Goal: Complete application form

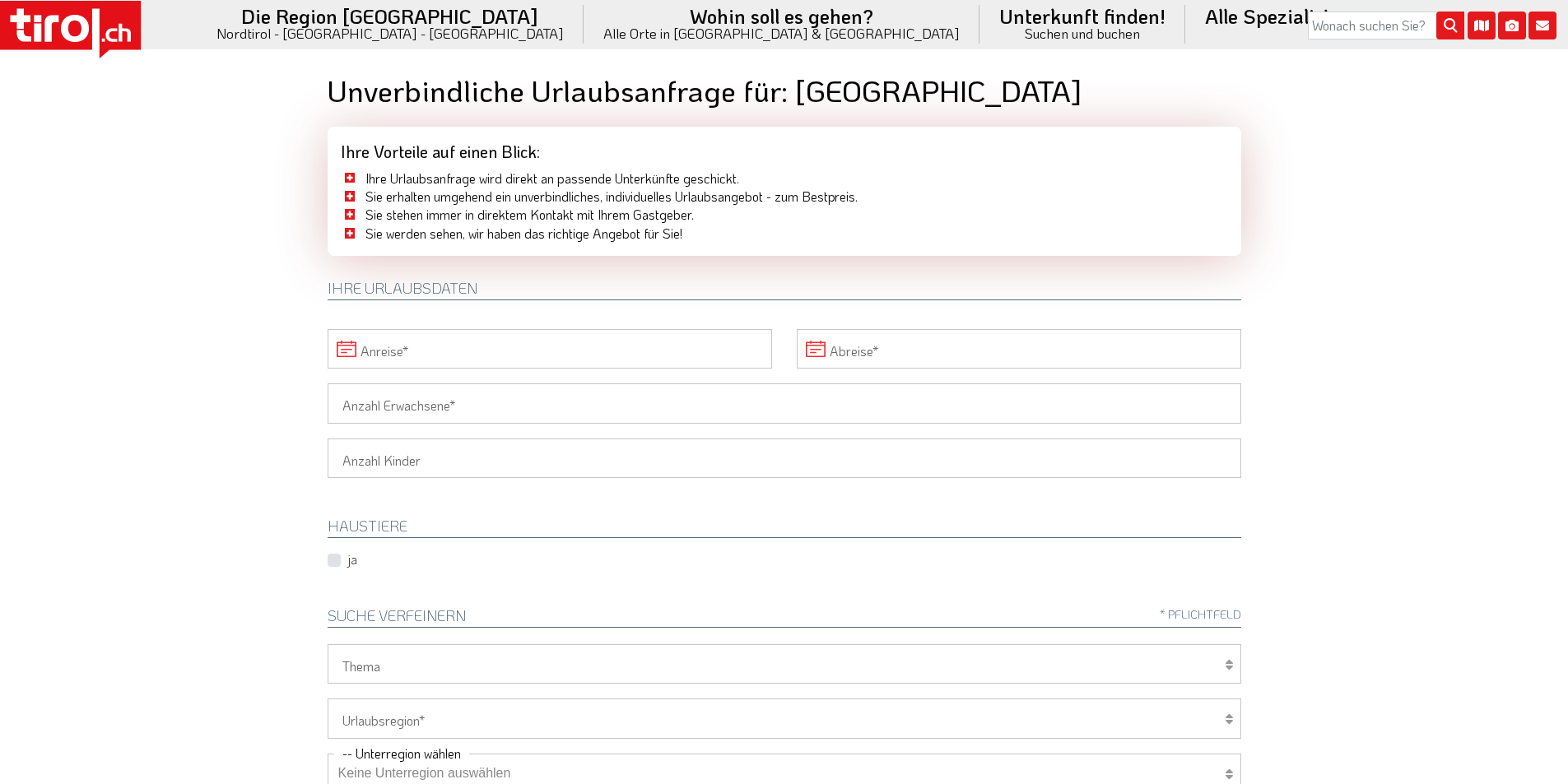
click at [450, 335] on input "Anreise" at bounding box center [550, 349] width 444 height 40
click at [816, 384] on icon at bounding box center [821, 386] width 11 height 11
click at [776, 462] on span "8" at bounding box center [779, 470] width 32 height 32
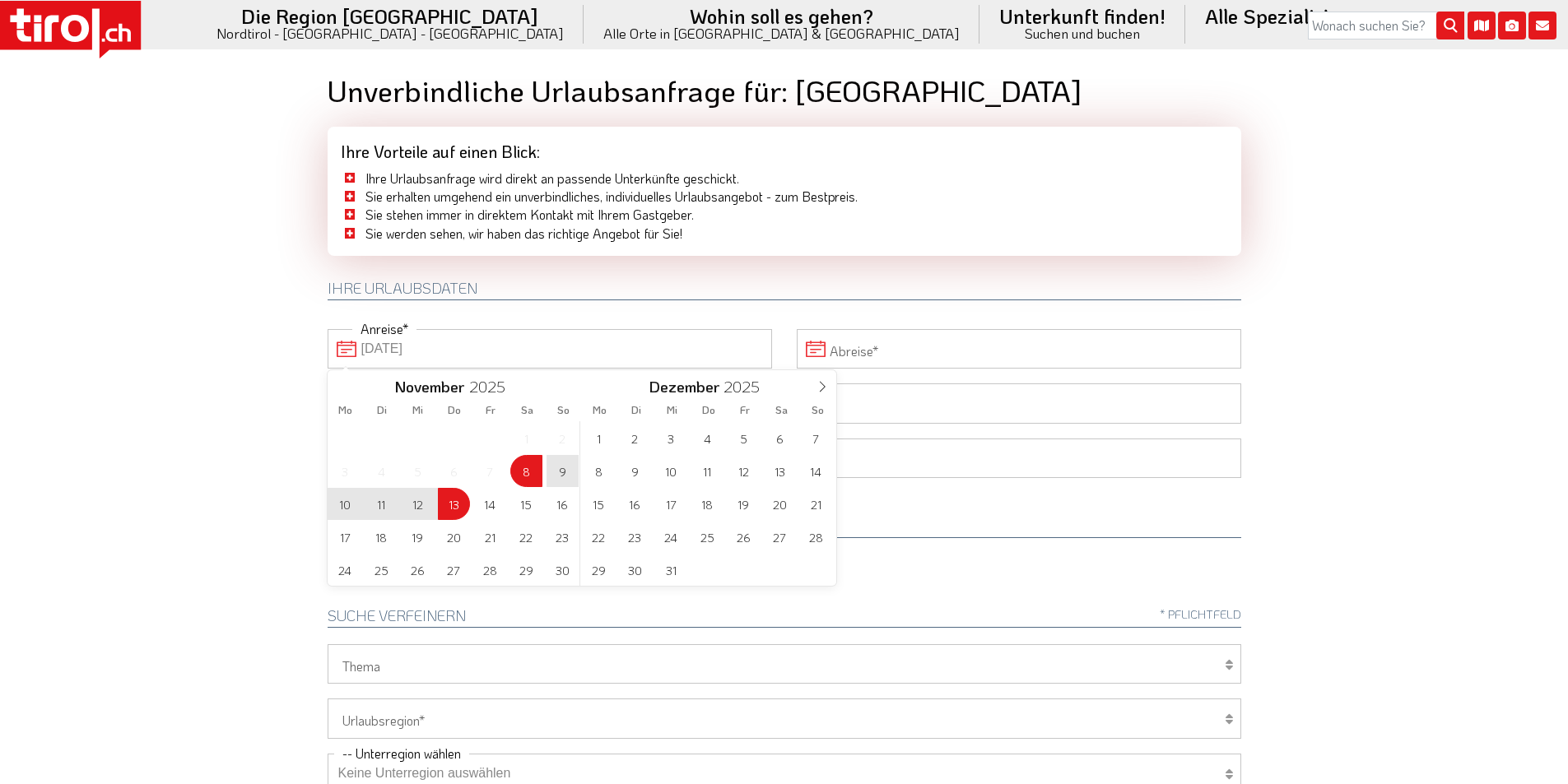
click at [451, 500] on span "13" at bounding box center [453, 504] width 32 height 32
type input "08-11-2025"
type input "13-11-2025"
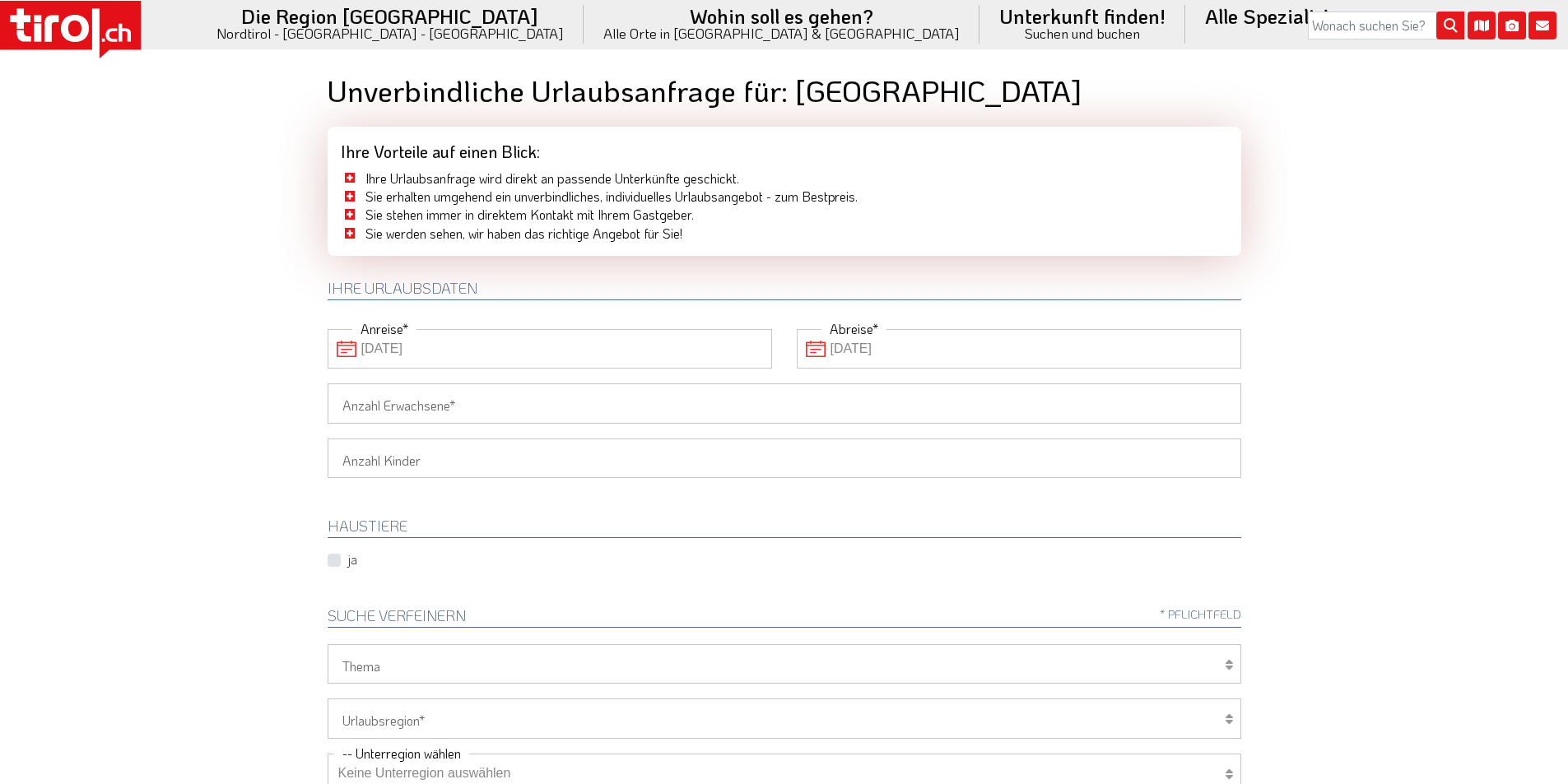
drag, startPoint x: 394, startPoint y: 401, endPoint x: 244, endPoint y: 367, distance: 153.8
click at [388, 401] on input "Anzahl Erwachsene" at bounding box center [784, 404] width 914 height 40
type input "2"
click at [231, 367] on body ".st0{fill:#FFFFFF}.st1{fill:#E31017} Die Region Tirol Nordtirol - Südtirol - Os…" at bounding box center [784, 392] width 1568 height 784
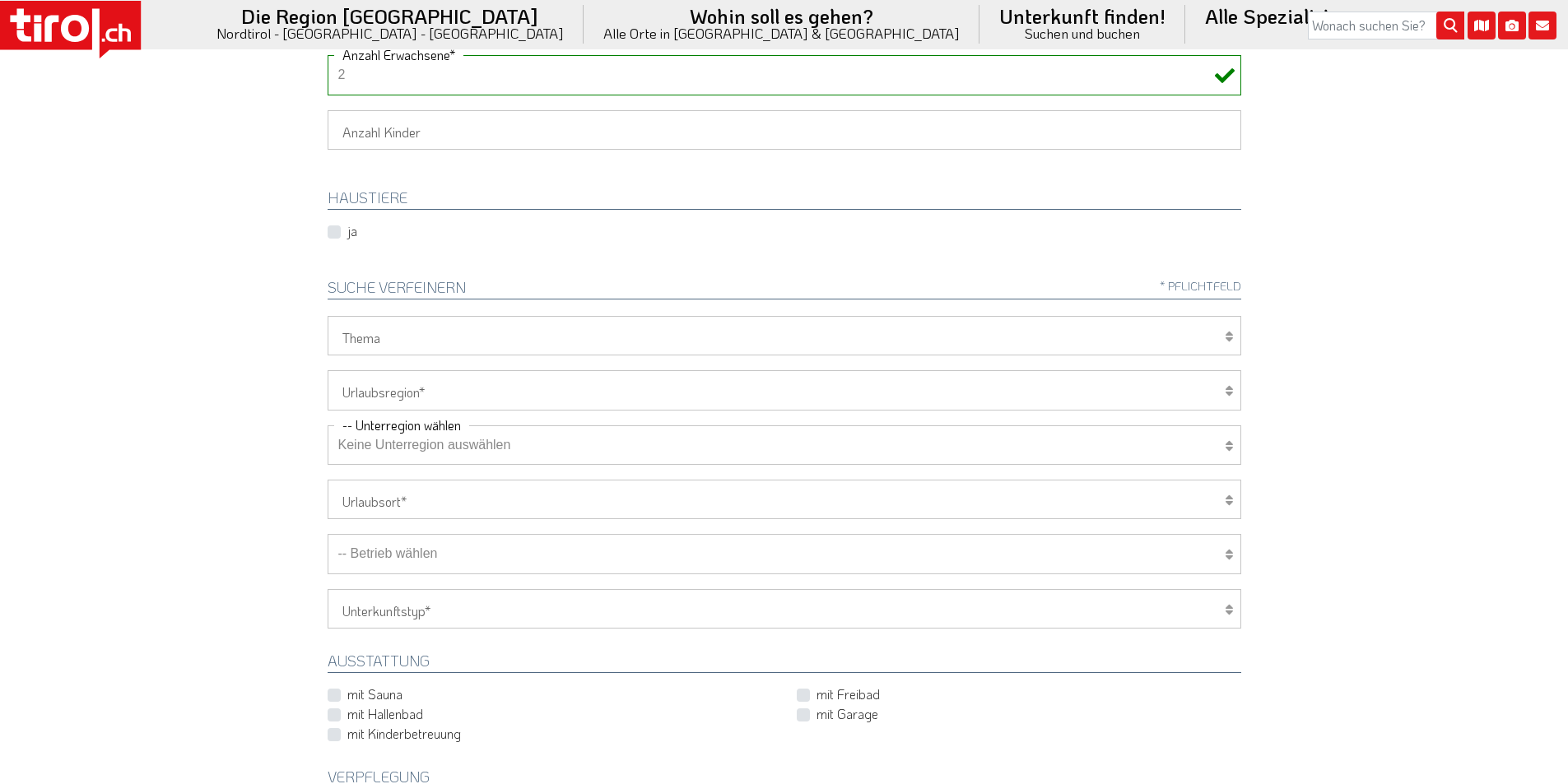
scroll to position [329, 0]
drag, startPoint x: 393, startPoint y: 386, endPoint x: 385, endPoint y: 409, distance: 24.4
click at [393, 386] on select "Tirol/Nordtirol Osttirol Südtirol Tirols Nachbarn" at bounding box center [784, 389] width 914 height 40
select select "7272"
click at [328, 369] on select "Tirol/Nordtirol Osttirol Südtirol Tirols Nachbarn" at bounding box center [784, 389] width 914 height 40
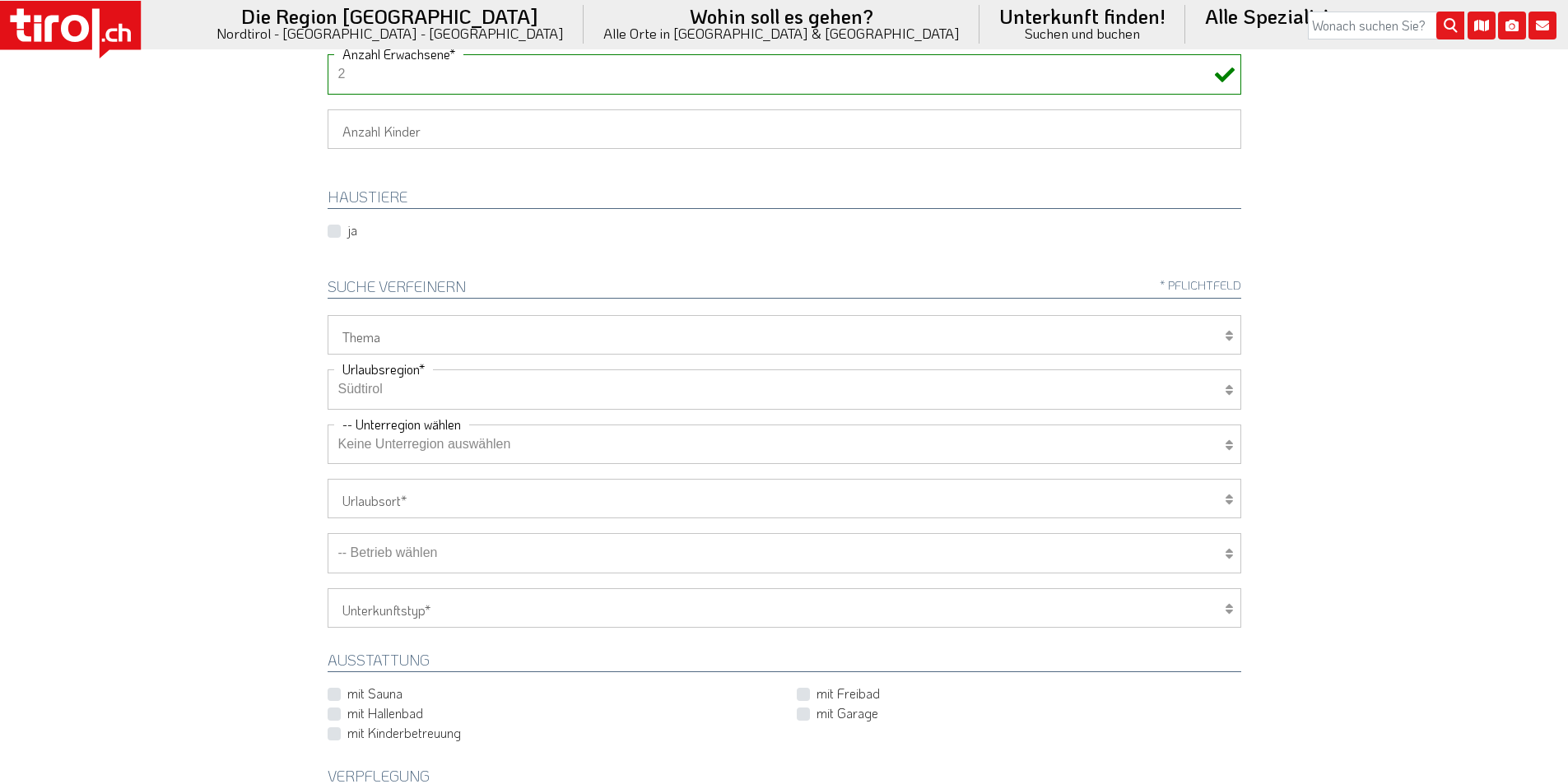
click at [379, 454] on select "Keine Unterregion auswählen Achensee Alpbachtal & Tiroler Seenland Arlberg Feri…" at bounding box center [784, 444] width 914 height 40
select select "7322"
click at [328, 424] on select "Keine Unterregion auswählen Achensee Alpbachtal & Tiroler Seenland Arlberg Feri…" at bounding box center [784, 444] width 914 height 40
click at [121, 273] on body ".st0{fill:#FFFFFF}.st1{fill:#E31017} Die Region Tirol Nordtirol - Südtirol - Os…" at bounding box center [784, 62] width 1568 height 784
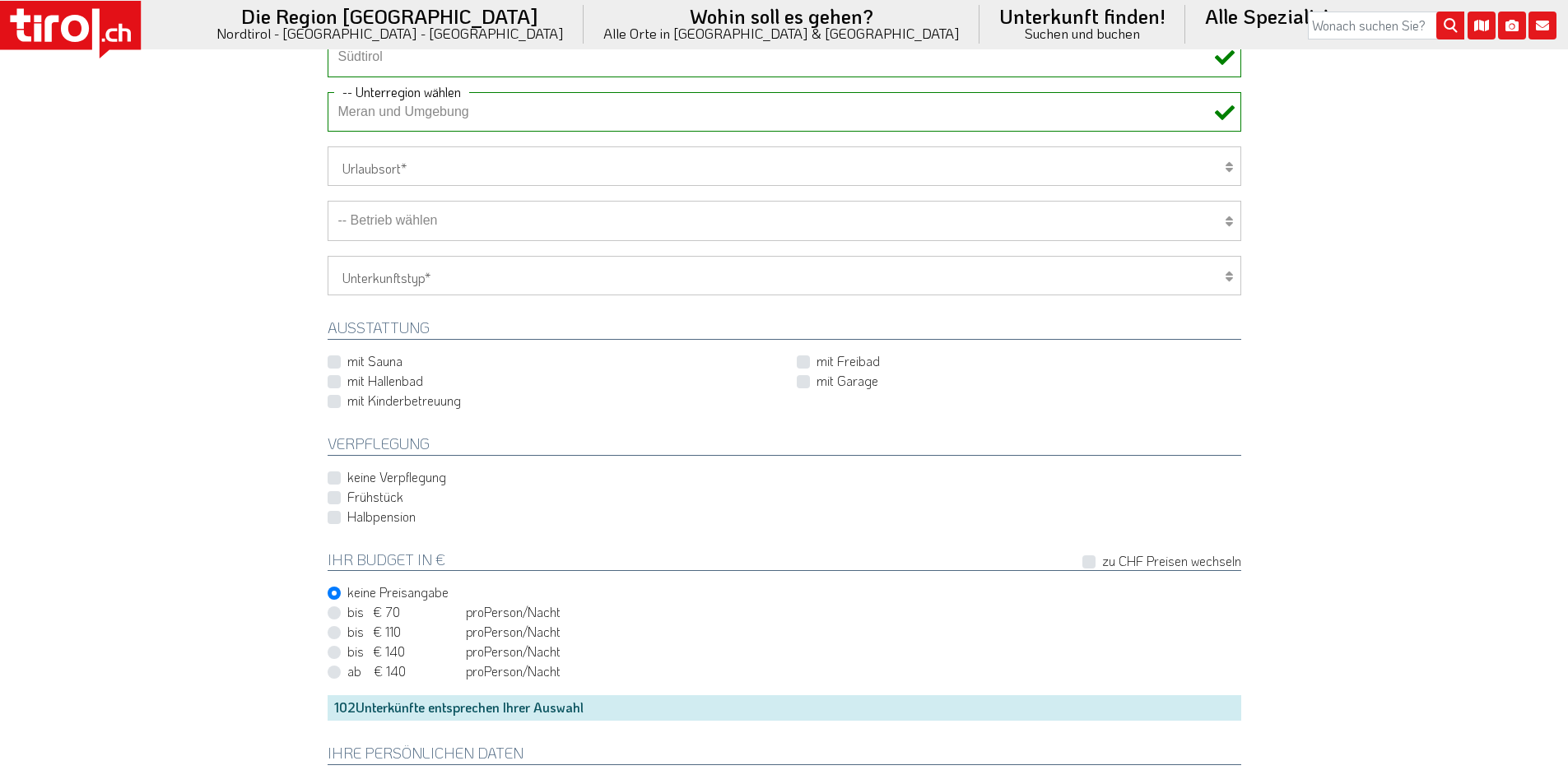
scroll to position [1070, 0]
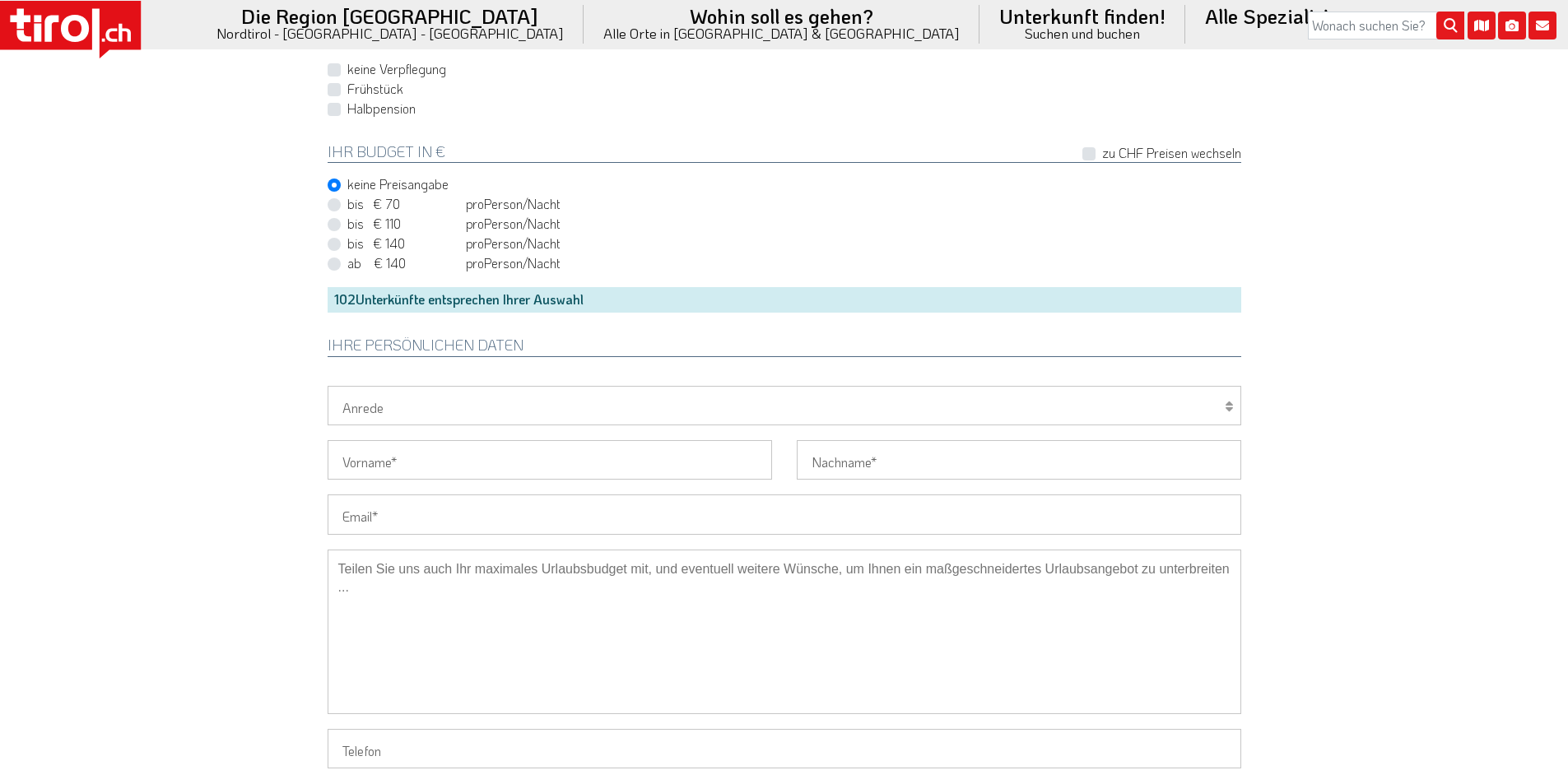
drag, startPoint x: 366, startPoint y: 506, endPoint x: 339, endPoint y: 495, distance: 29.2
click at [365, 506] on input "Email" at bounding box center [784, 514] width 914 height 40
paste input "haircuter@hotmail.de"
type input "haircuter@hotmail.de"
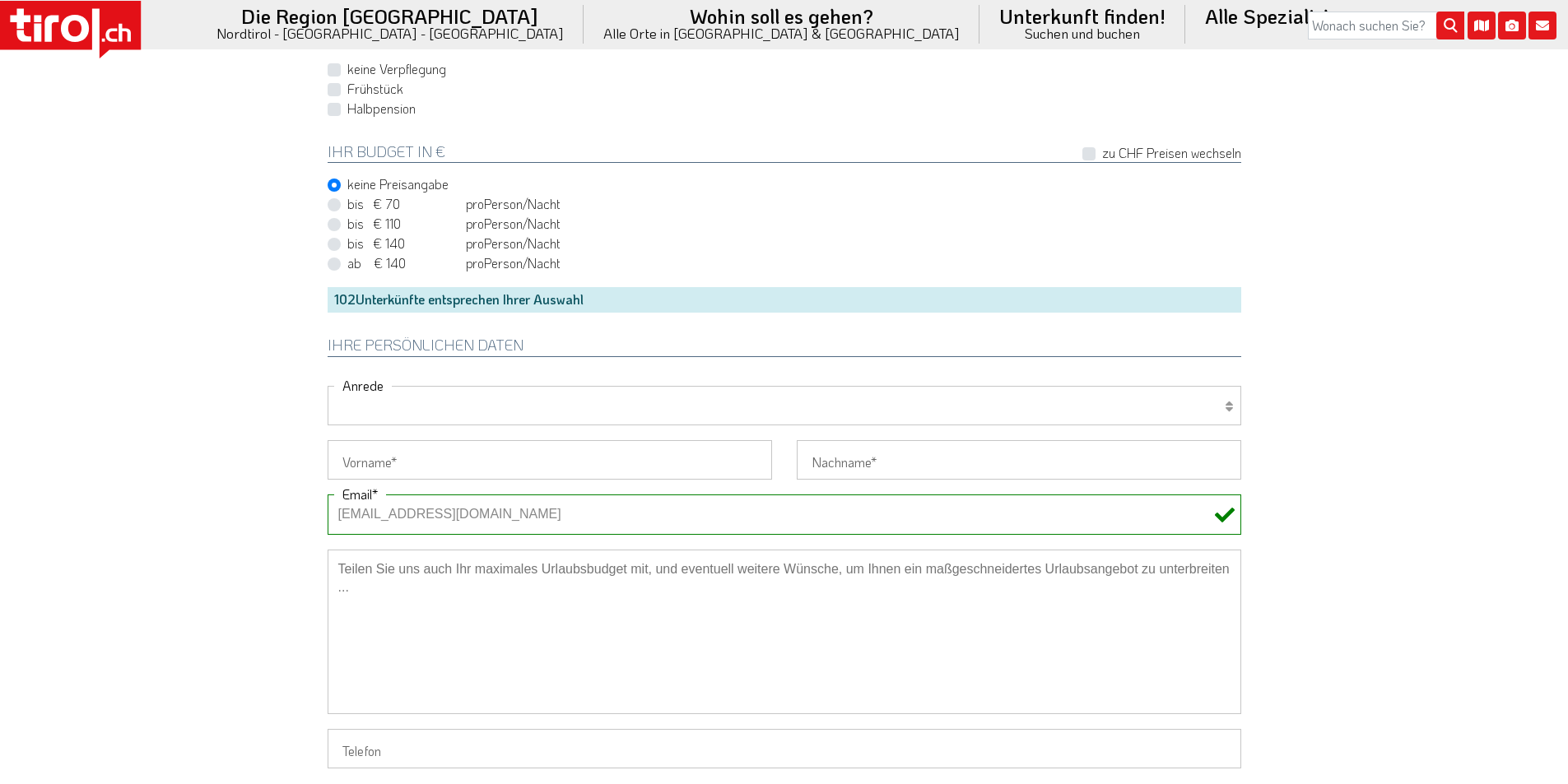
click at [384, 403] on select "Herr Frau Familie" at bounding box center [784, 405] width 914 height 40
select select "Frau"
click at [328, 386] on select "Herr Frau Familie" at bounding box center [784, 405] width 914 height 40
click at [371, 465] on input "Vorname" at bounding box center [550, 460] width 444 height 40
paste input "Sandra - Di Grigoli"
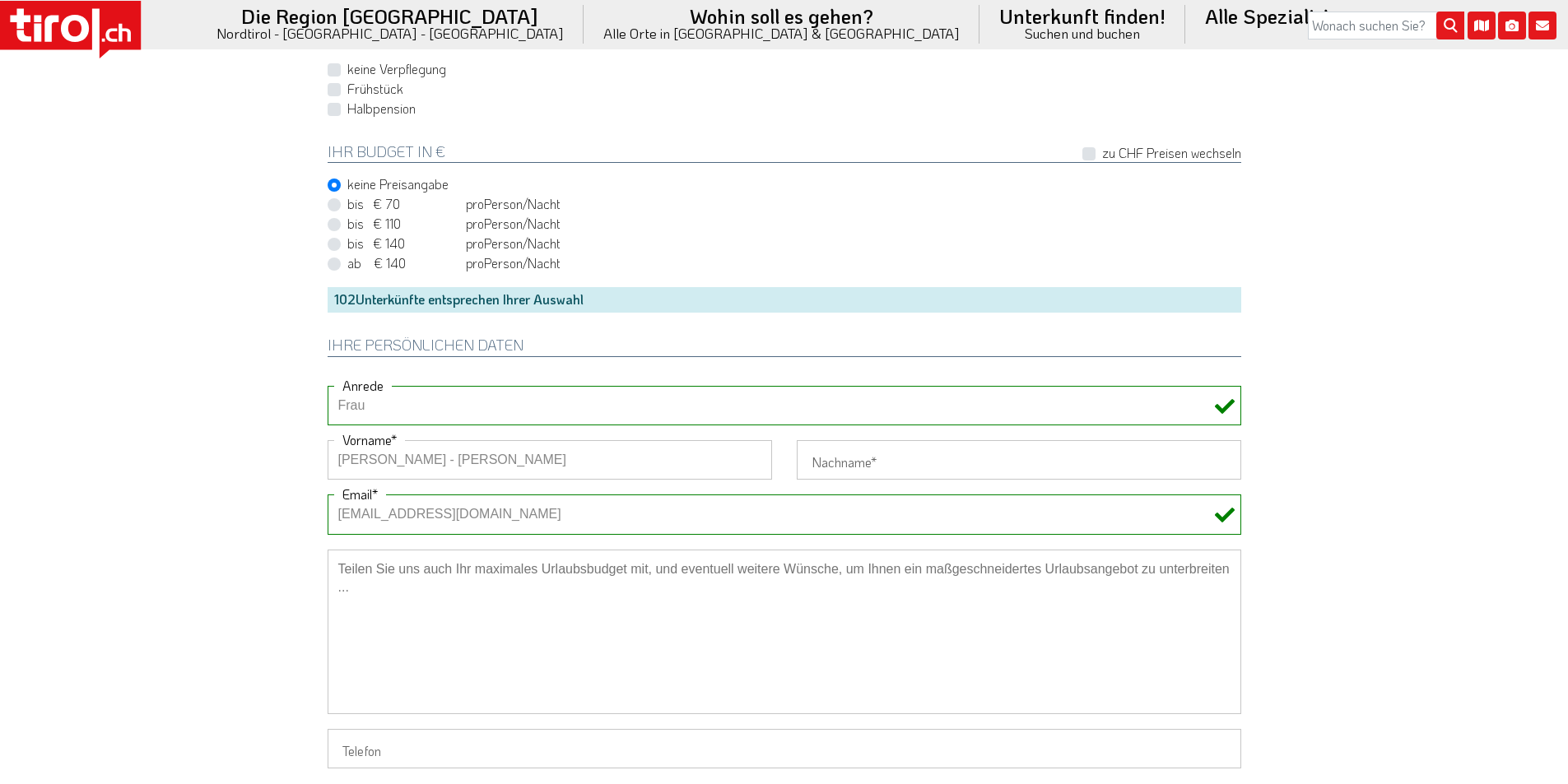
drag, startPoint x: 393, startPoint y: 457, endPoint x: 441, endPoint y: 462, distance: 48.3
click at [498, 456] on input "Sandra - Di Grigoli" at bounding box center [550, 460] width 444 height 40
type input "Sandra -"
type input "Di Grigoli"
click at [514, 471] on input "Sandra -" at bounding box center [550, 460] width 444 height 40
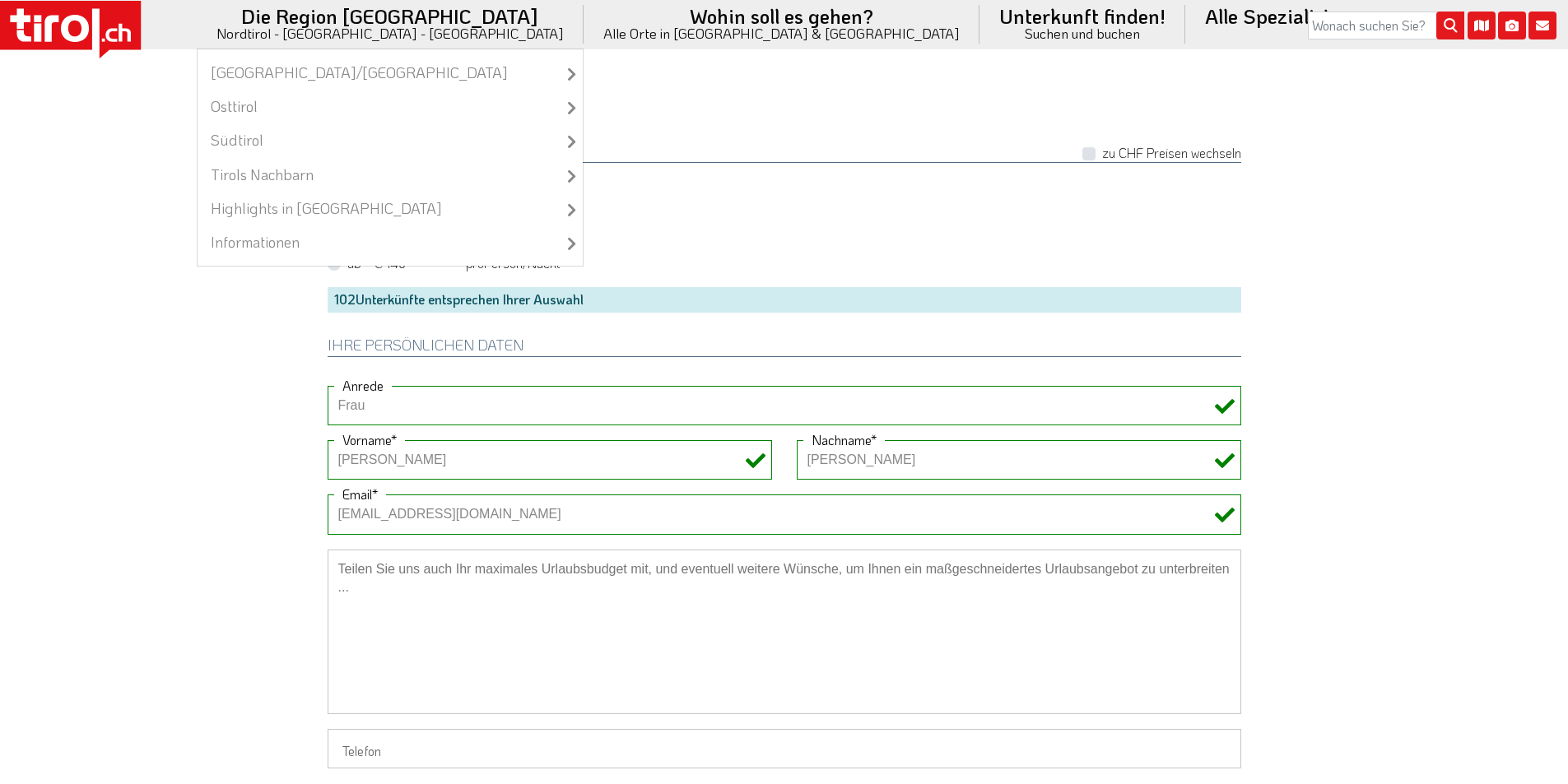
type input "Sandra"
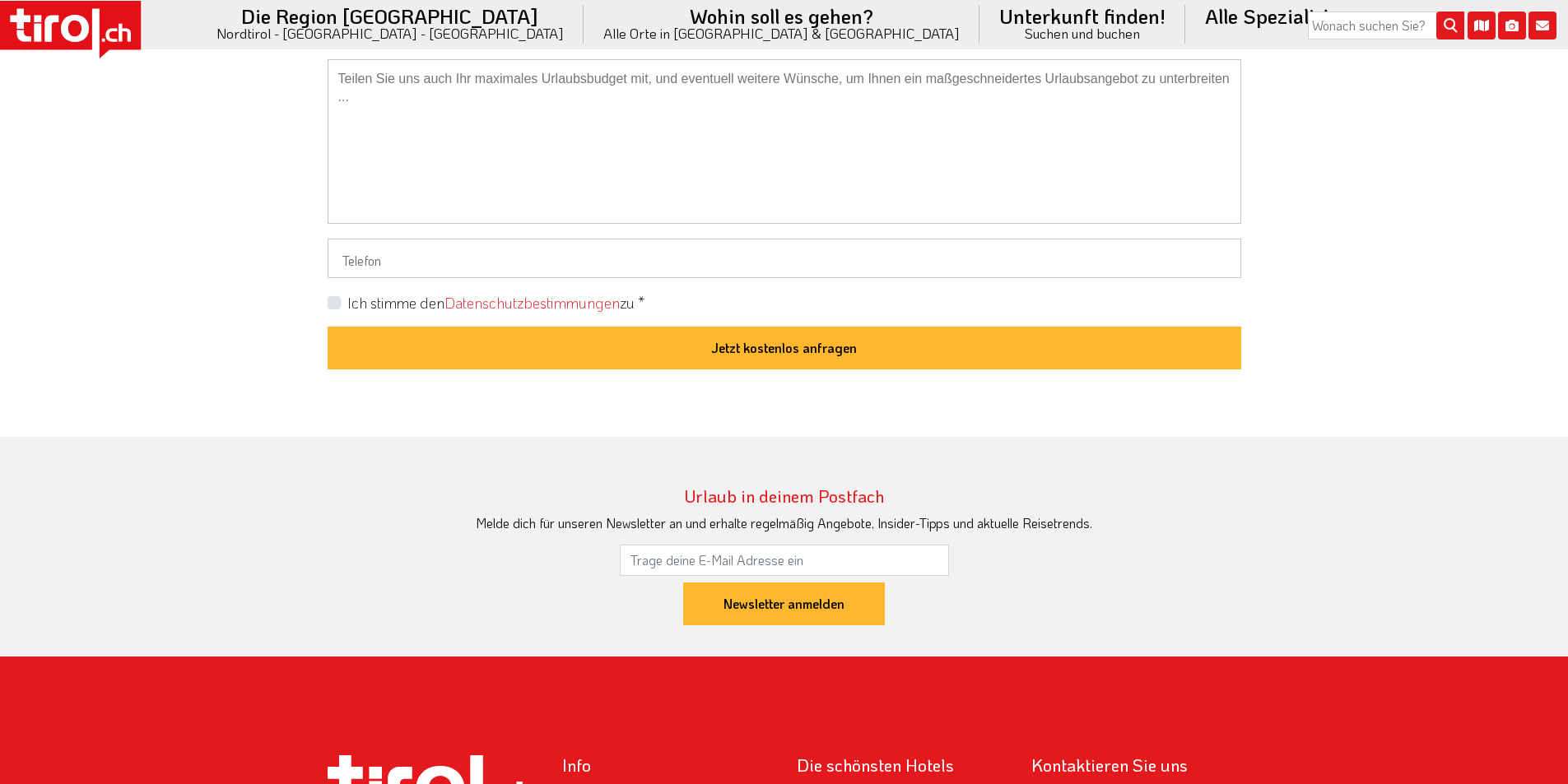
scroll to position [1564, 0]
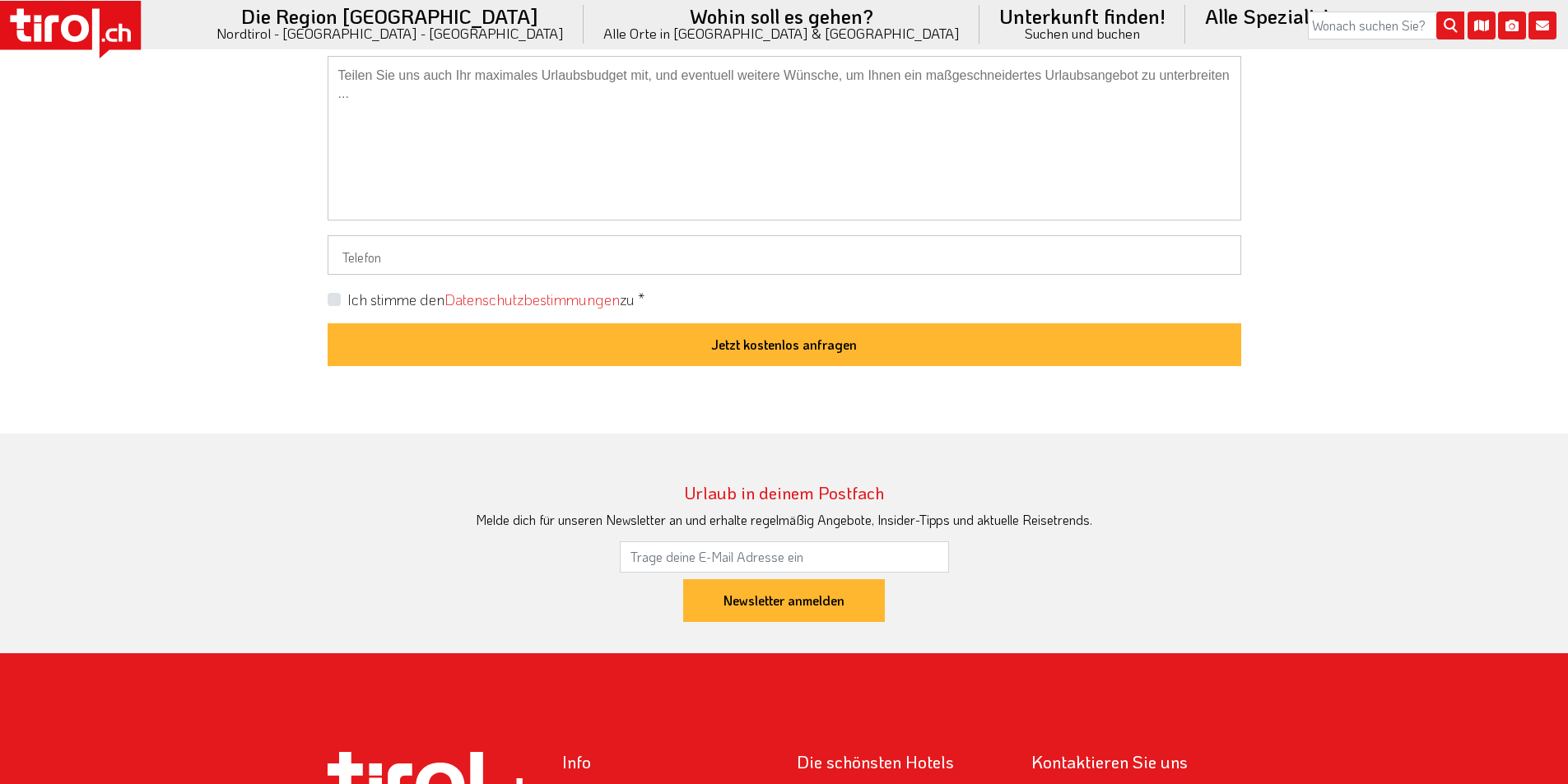
drag, startPoint x: 379, startPoint y: 261, endPoint x: 349, endPoint y: 271, distance: 31.6
click at [379, 260] on input "Telefon" at bounding box center [784, 255] width 914 height 40
paste input "+49704221542"
type input "+49704221542"
click at [347, 299] on label "Ich stimme den Datenschutzbestimmungen zu *" at bounding box center [496, 300] width 297 height 21
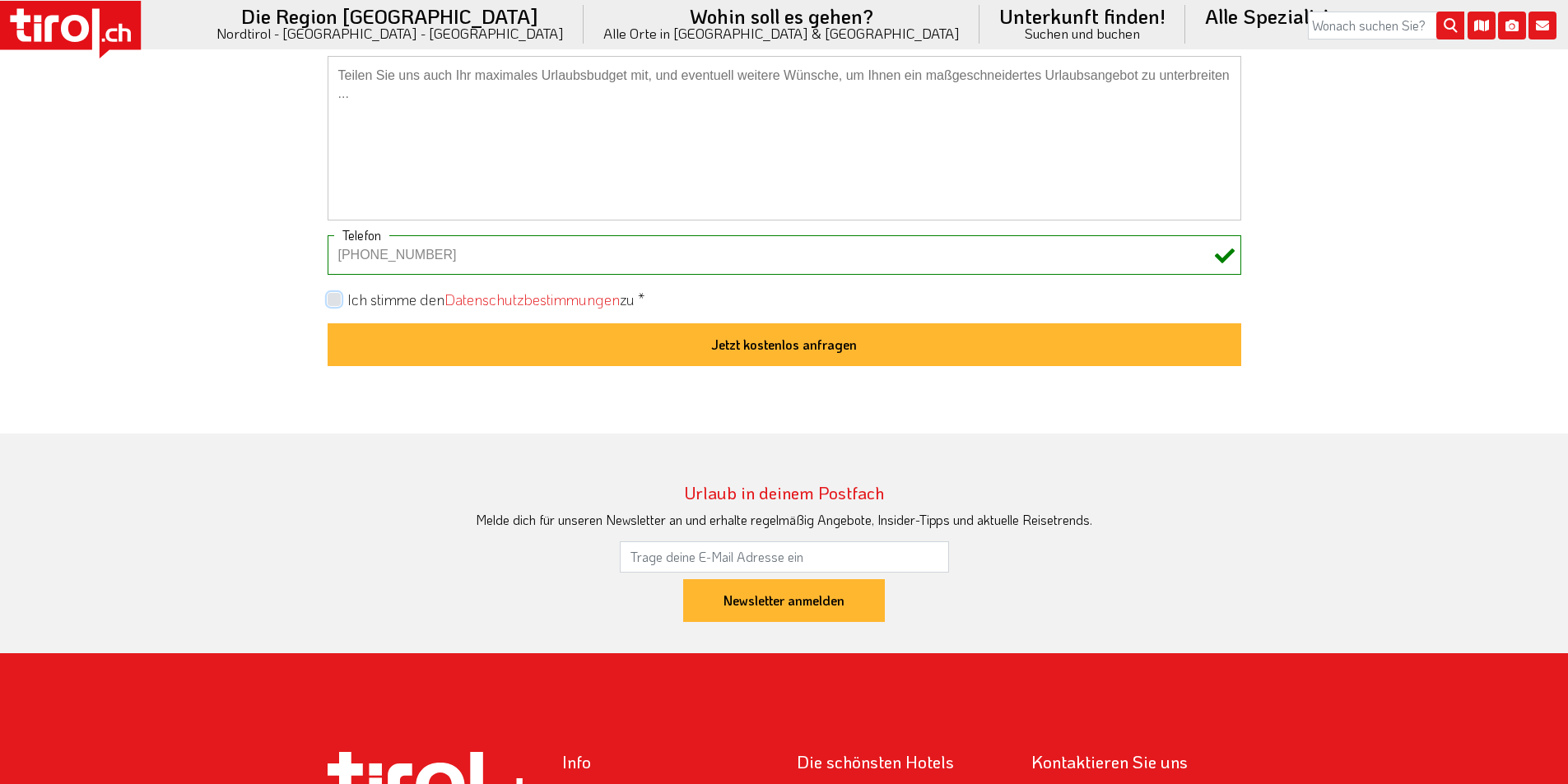
click at [332, 299] on input "Ich stimme den Datenschutzbestimmungen zu *" at bounding box center [787, 299] width 914 height 10
checkbox input "true"
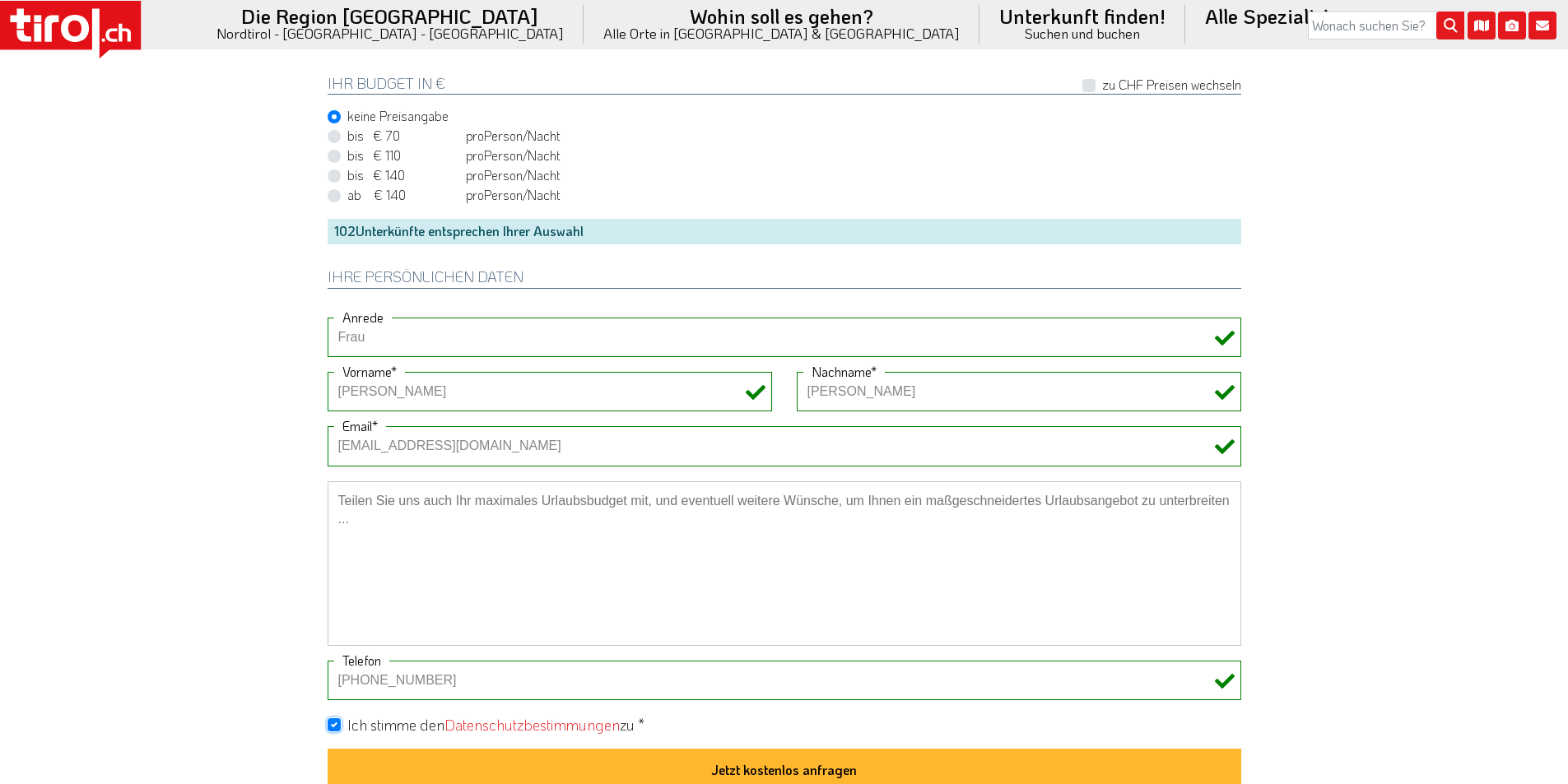
scroll to position [741, 0]
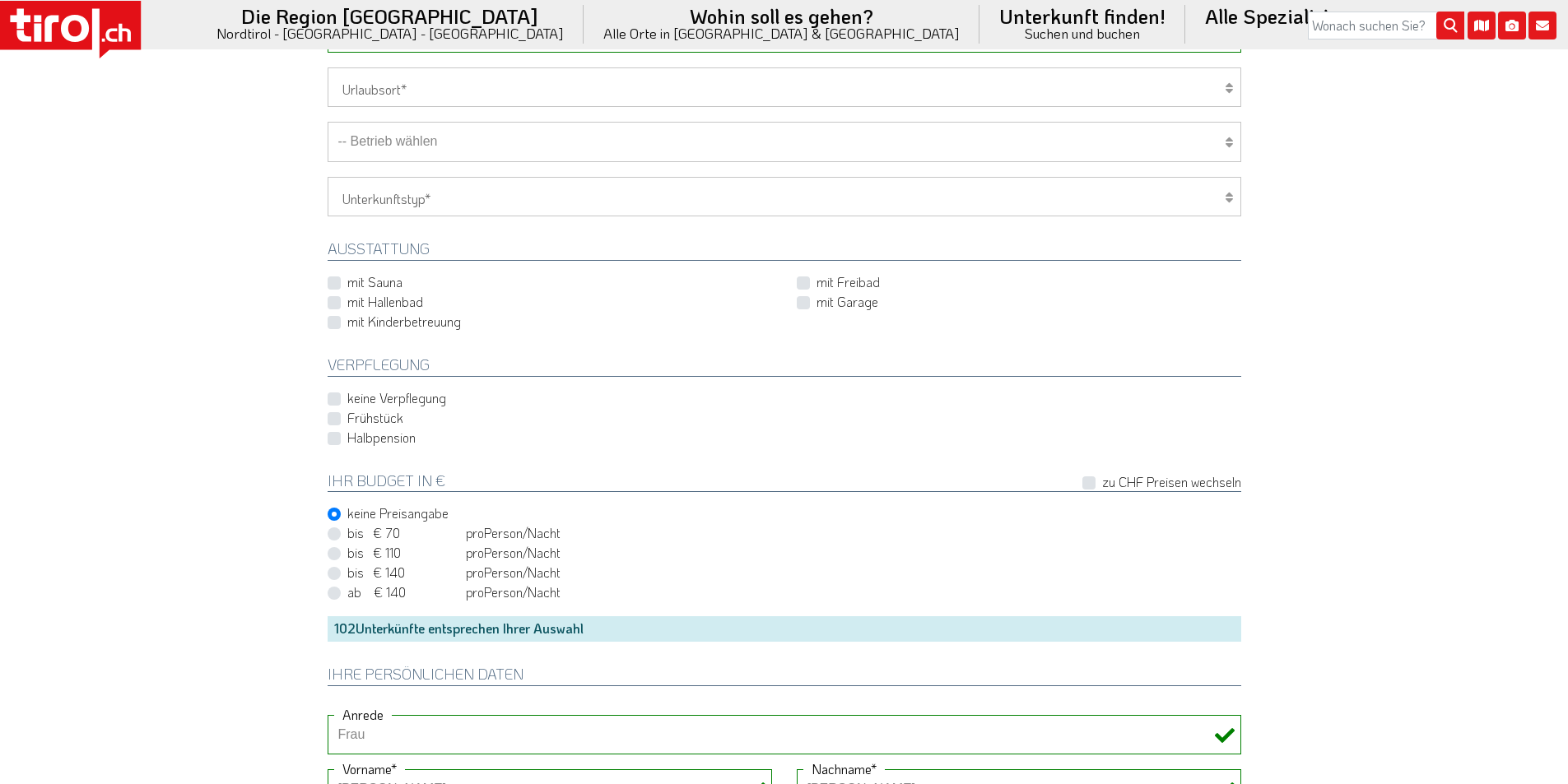
click at [454, 143] on select "-- Betrieb wählen ABINEA Dolomiti Romantic SPA Hotel Aktivhotel Waldhof - Oetz …" at bounding box center [784, 142] width 914 height 40
click at [328, 122] on select "-- Betrieb wählen ABINEA Dolomiti Romantic SPA Hotel Aktivhotel Waldhof - Oetz …" at bounding box center [784, 142] width 914 height 40
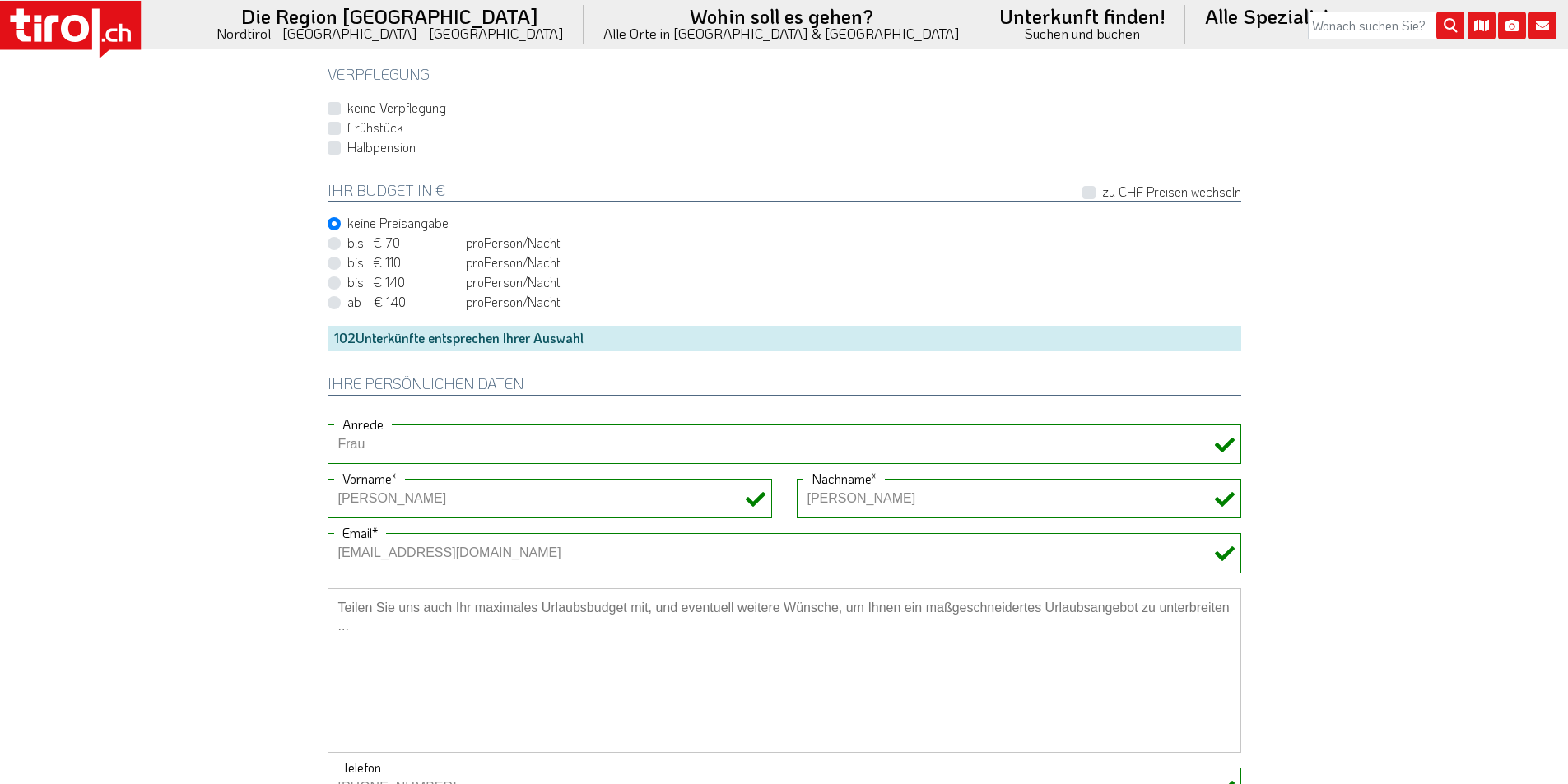
scroll to position [1316, 0]
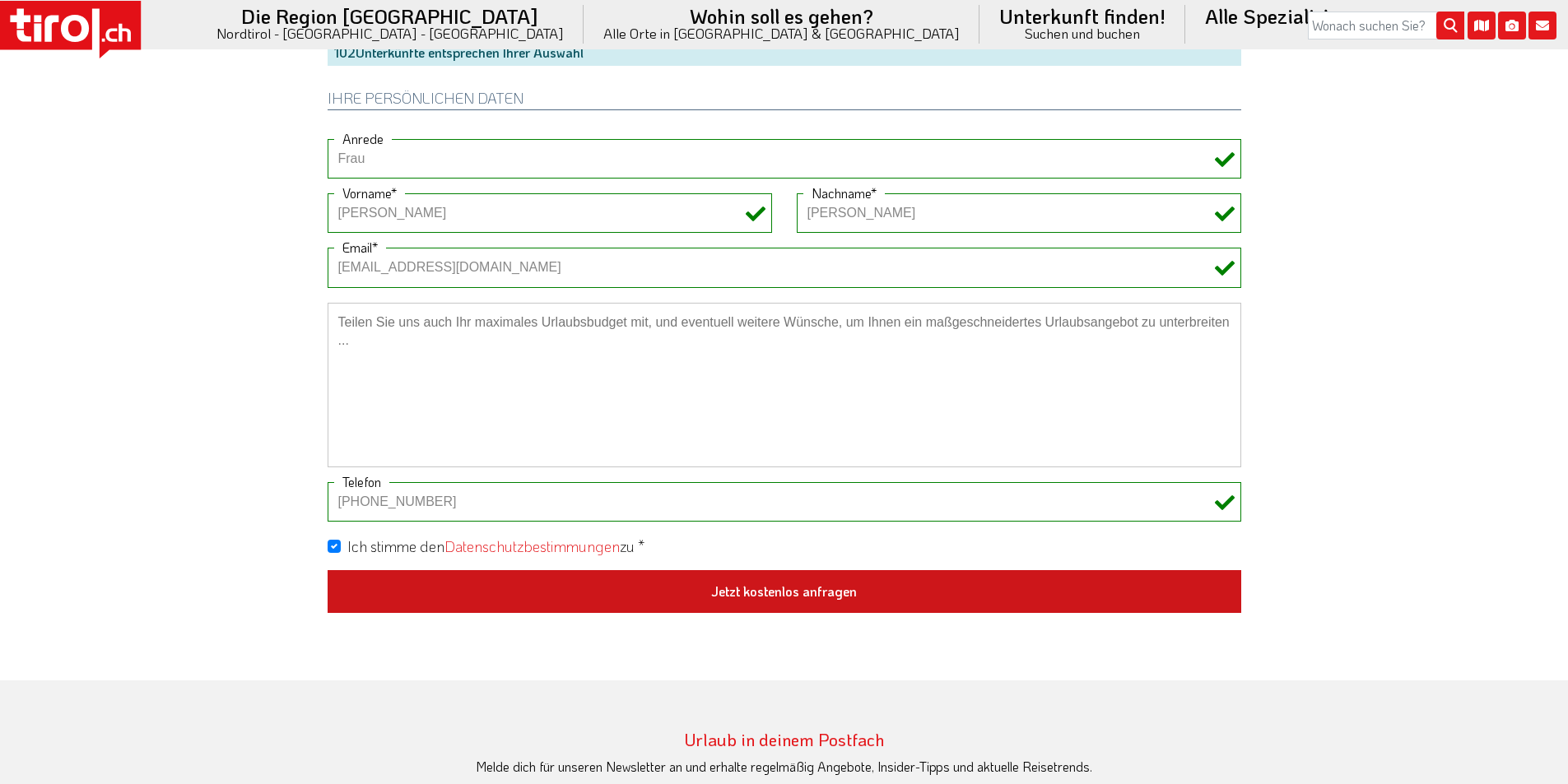
click at [786, 590] on button "Jetzt kostenlos anfragen" at bounding box center [784, 592] width 914 height 43
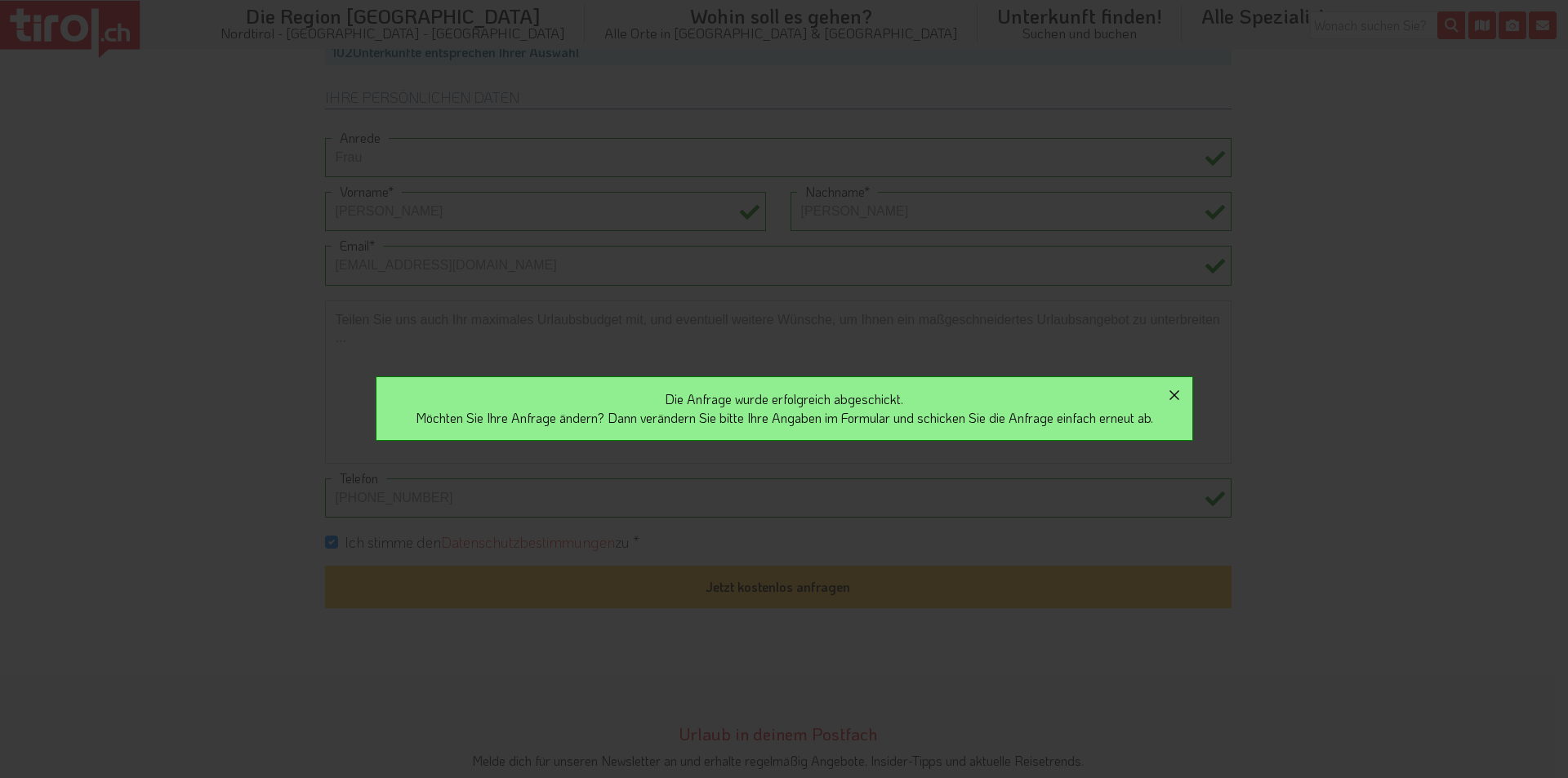
click at [1179, 391] on icon "button" at bounding box center [1173, 395] width 9 height 9
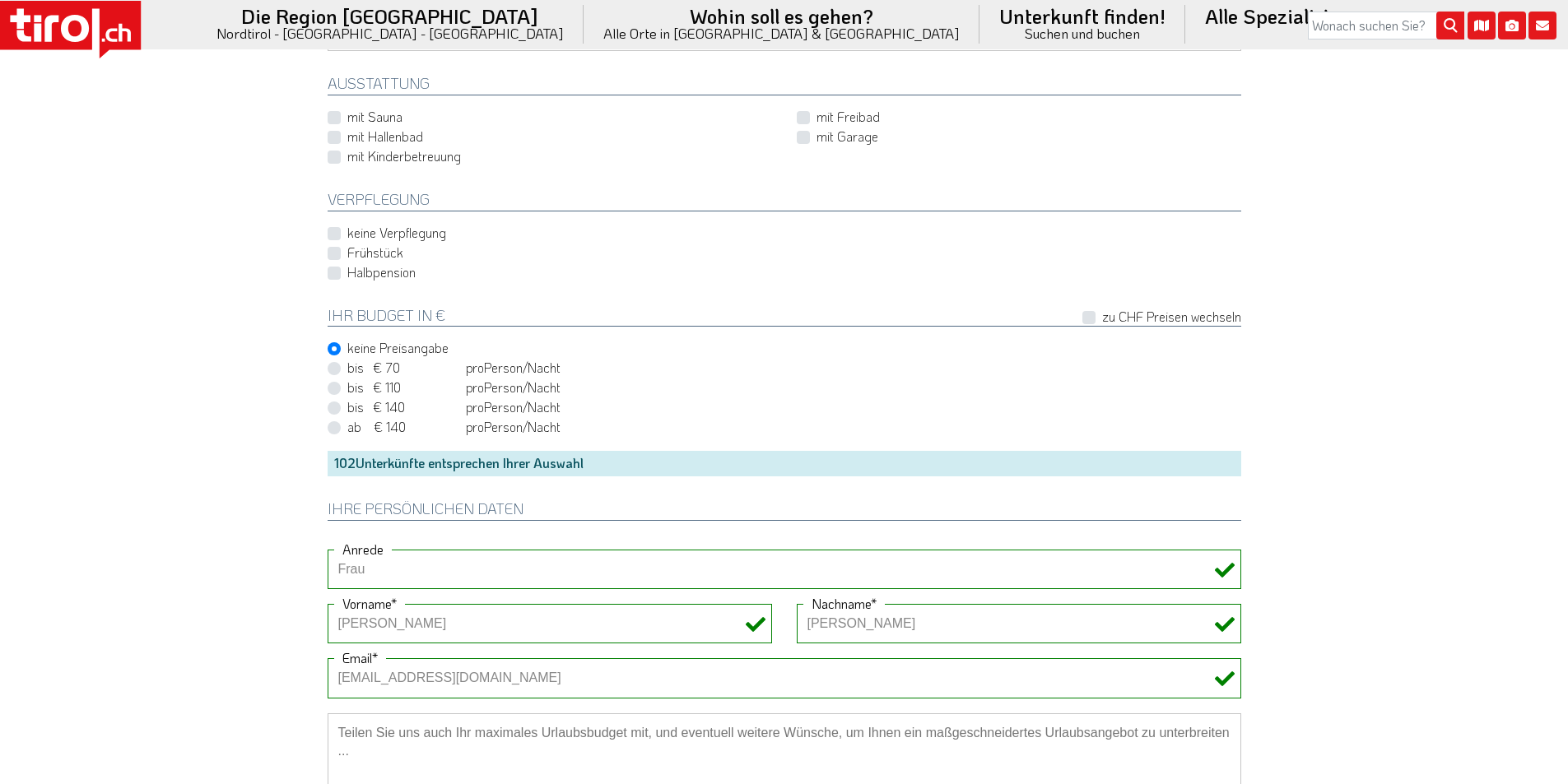
scroll to position [741, 0]
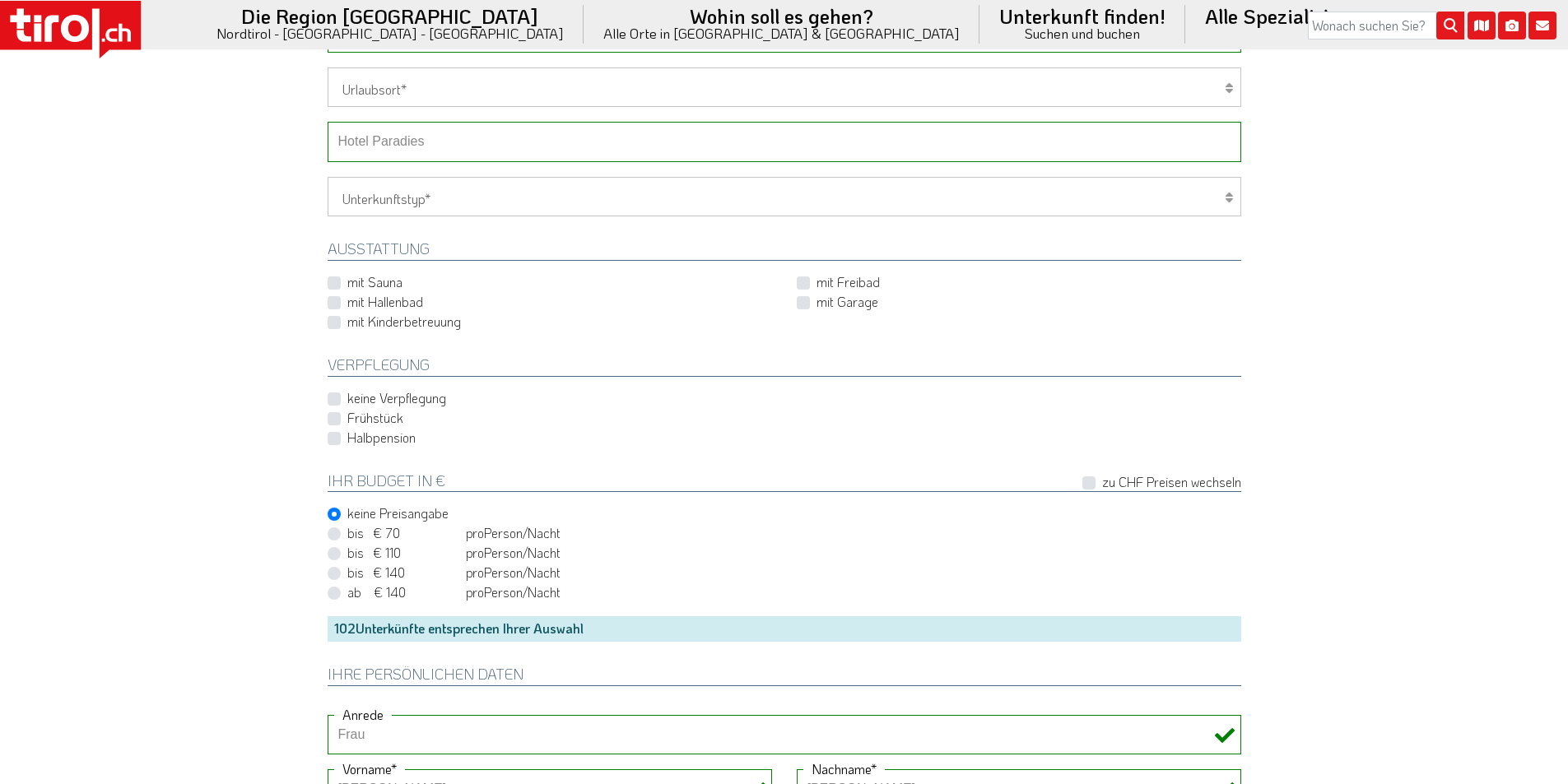
click at [417, 141] on select "-- Betrieb wählen ABINEA Dolomiti Romantic SPA Hotel Aktivhotel Waldhof - Oetz …" at bounding box center [784, 142] width 914 height 40
click at [328, 122] on select "-- Betrieb wählen ABINEA Dolomiti Romantic SPA Hotel Aktivhotel Waldhof - Oetz …" at bounding box center [784, 142] width 914 height 40
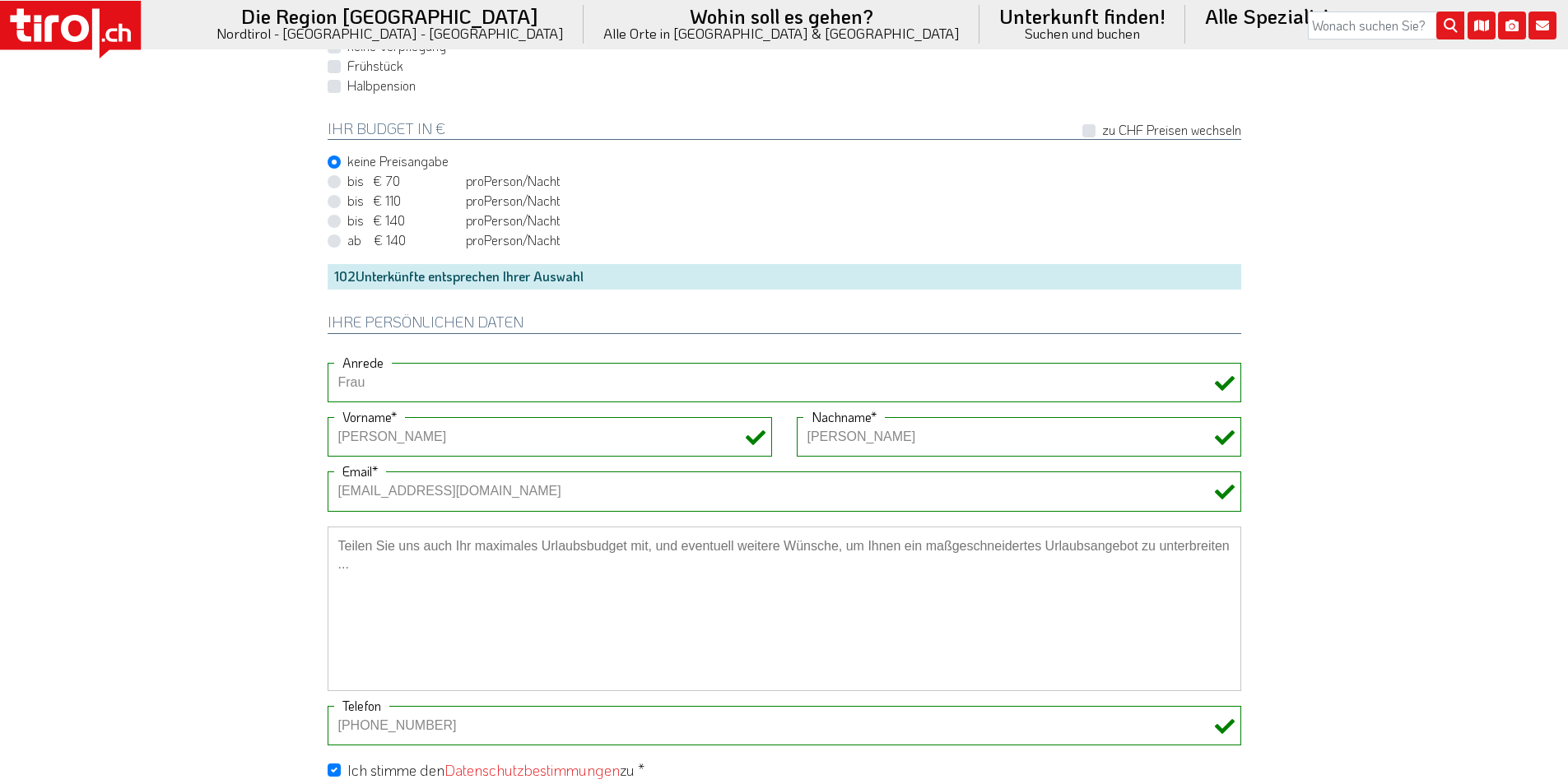
scroll to position [1316, 0]
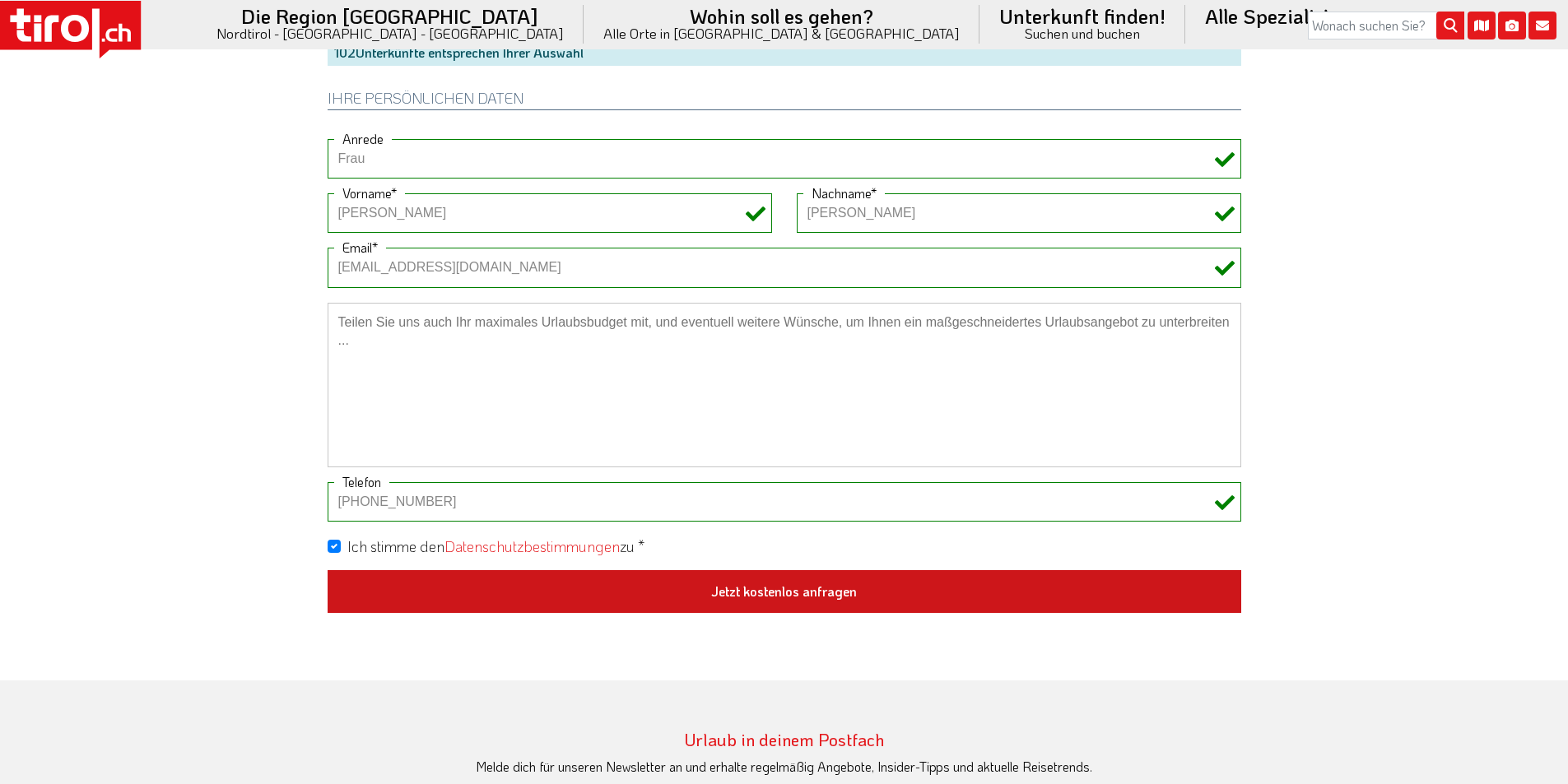
click at [734, 599] on button "Jetzt kostenlos anfragen" at bounding box center [784, 592] width 914 height 43
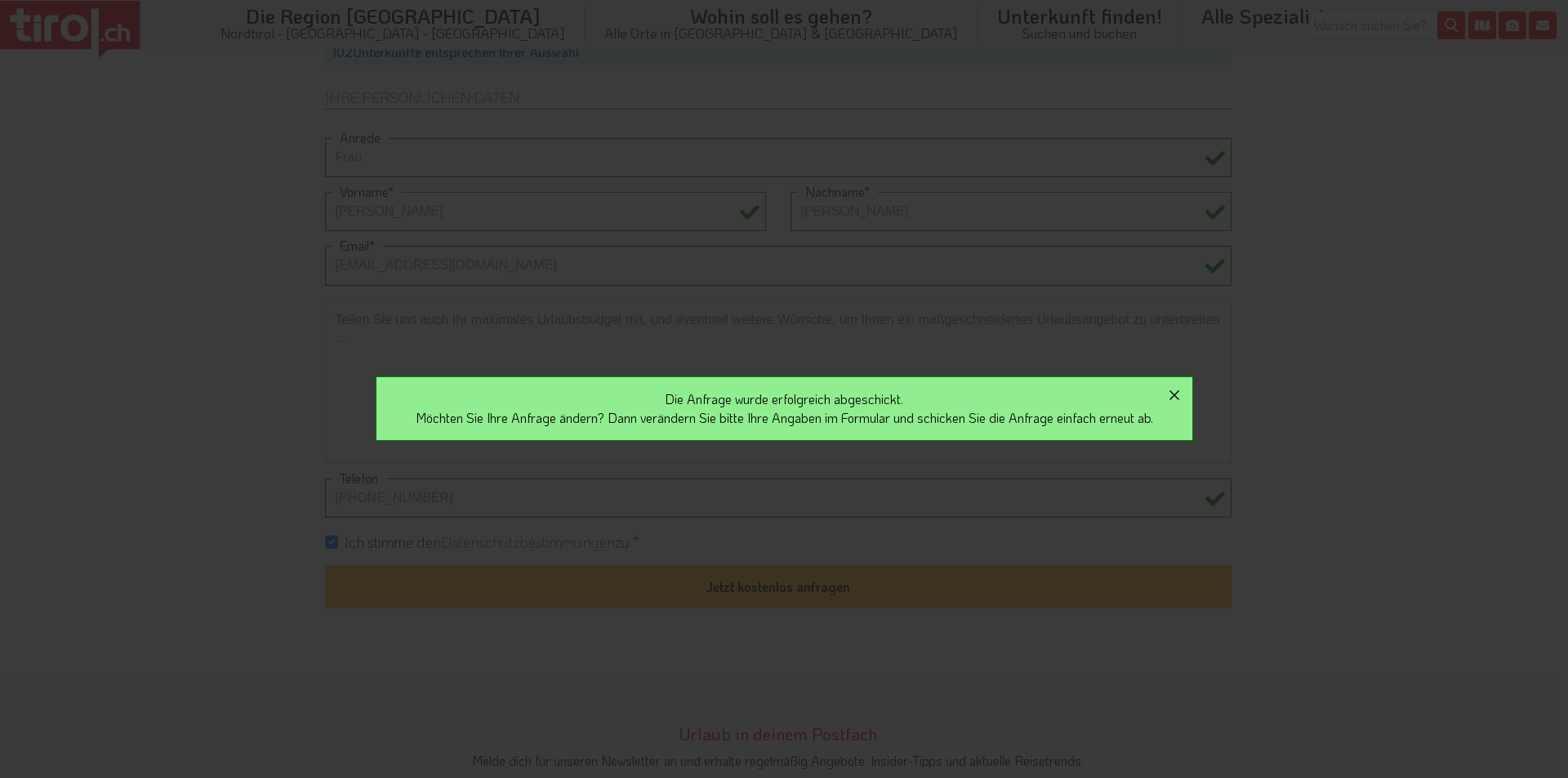
click at [1178, 392] on icon "button" at bounding box center [1174, 395] width 20 height 20
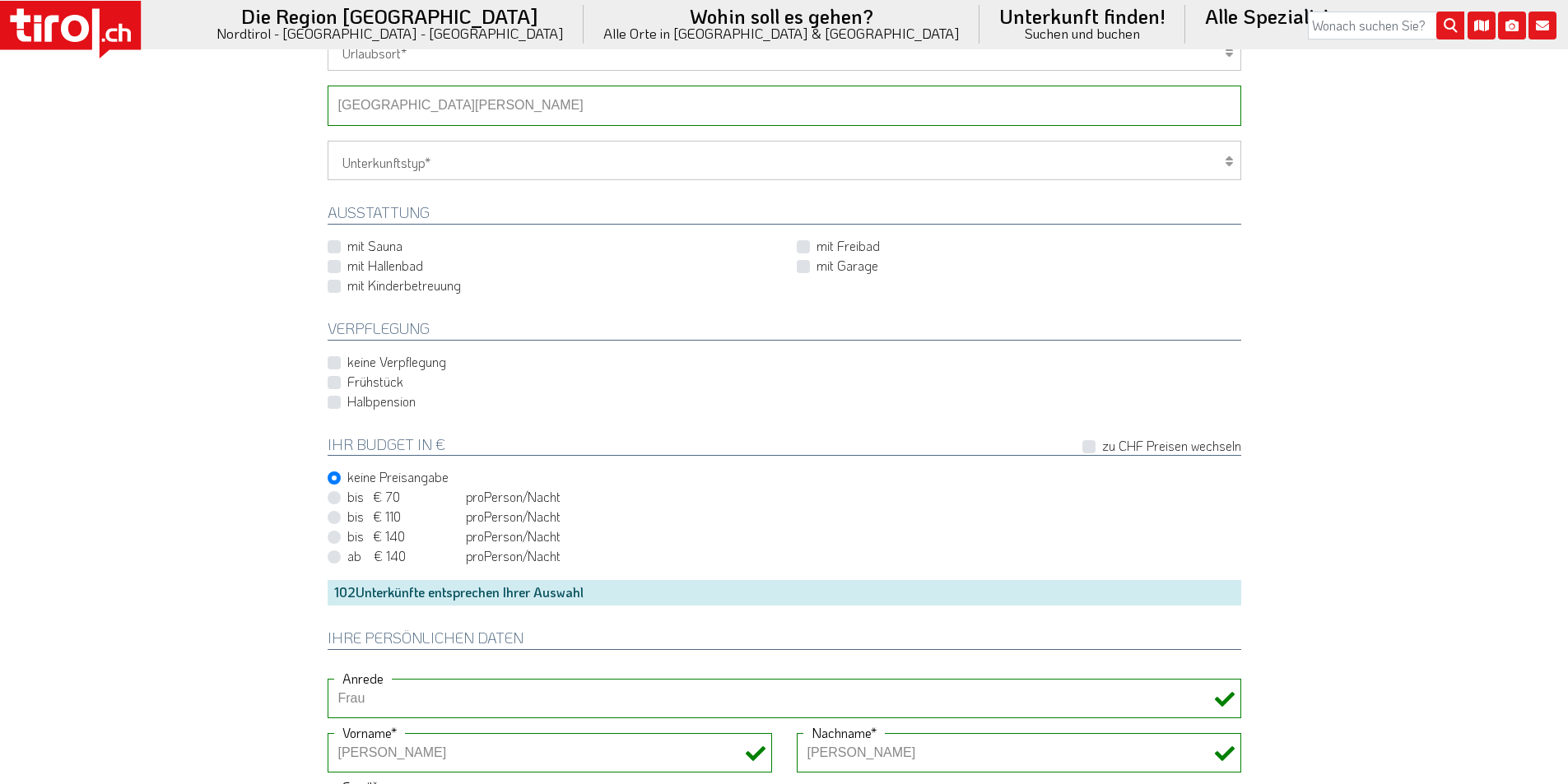
scroll to position [659, 0]
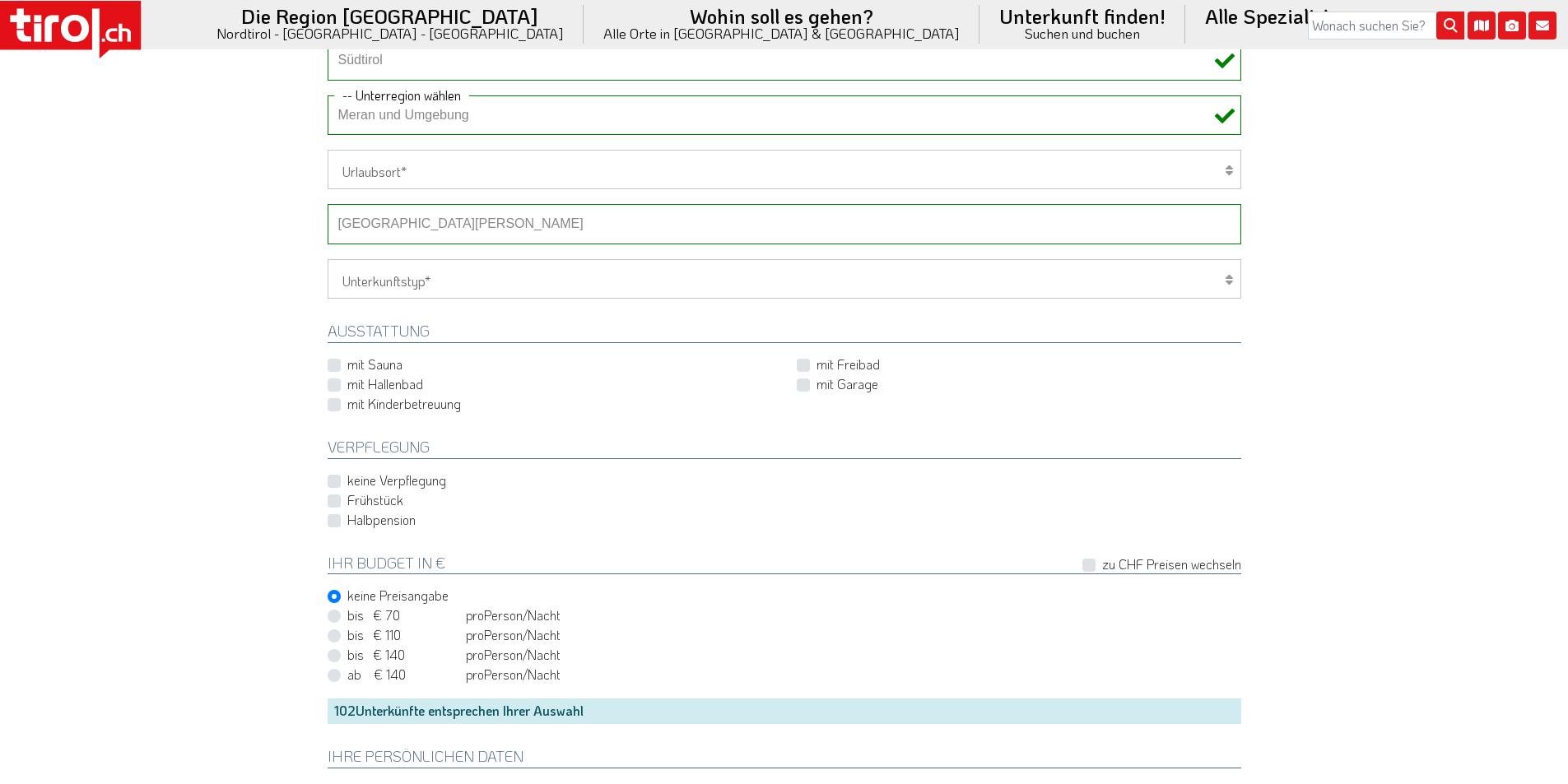
click at [380, 228] on select "-- Betrieb wählen ABINEA Dolomiti Romantic SPA Hotel Aktivhotel Waldhof - Oetz …" at bounding box center [784, 224] width 914 height 40
click at [328, 204] on select "-- Betrieb wählen ABINEA Dolomiti Romantic SPA Hotel Aktivhotel Waldhof - Oetz …" at bounding box center [784, 224] width 914 height 40
drag, startPoint x: 126, startPoint y: 383, endPoint x: 145, endPoint y: 393, distance: 21.5
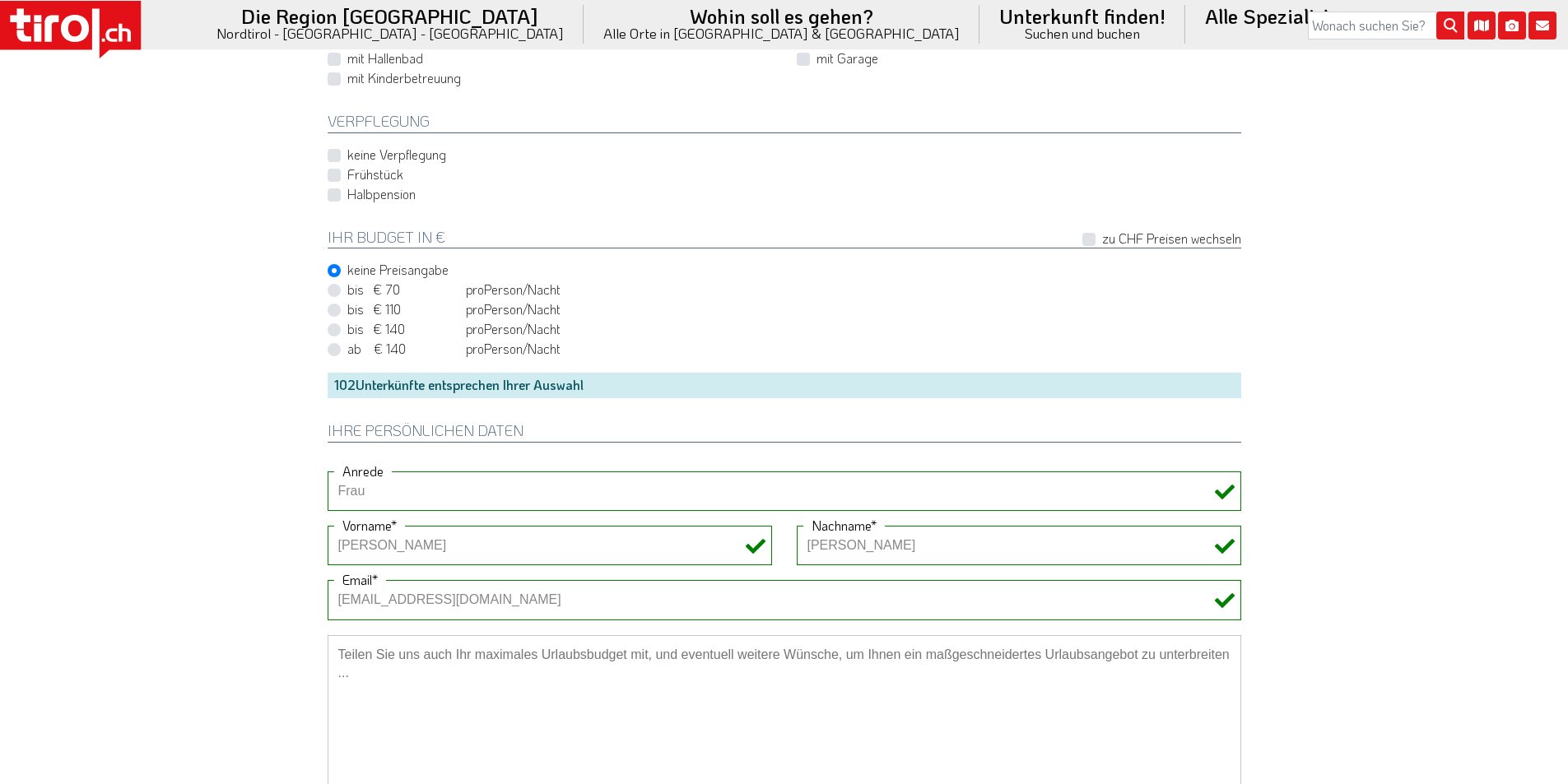
scroll to position [1316, 0]
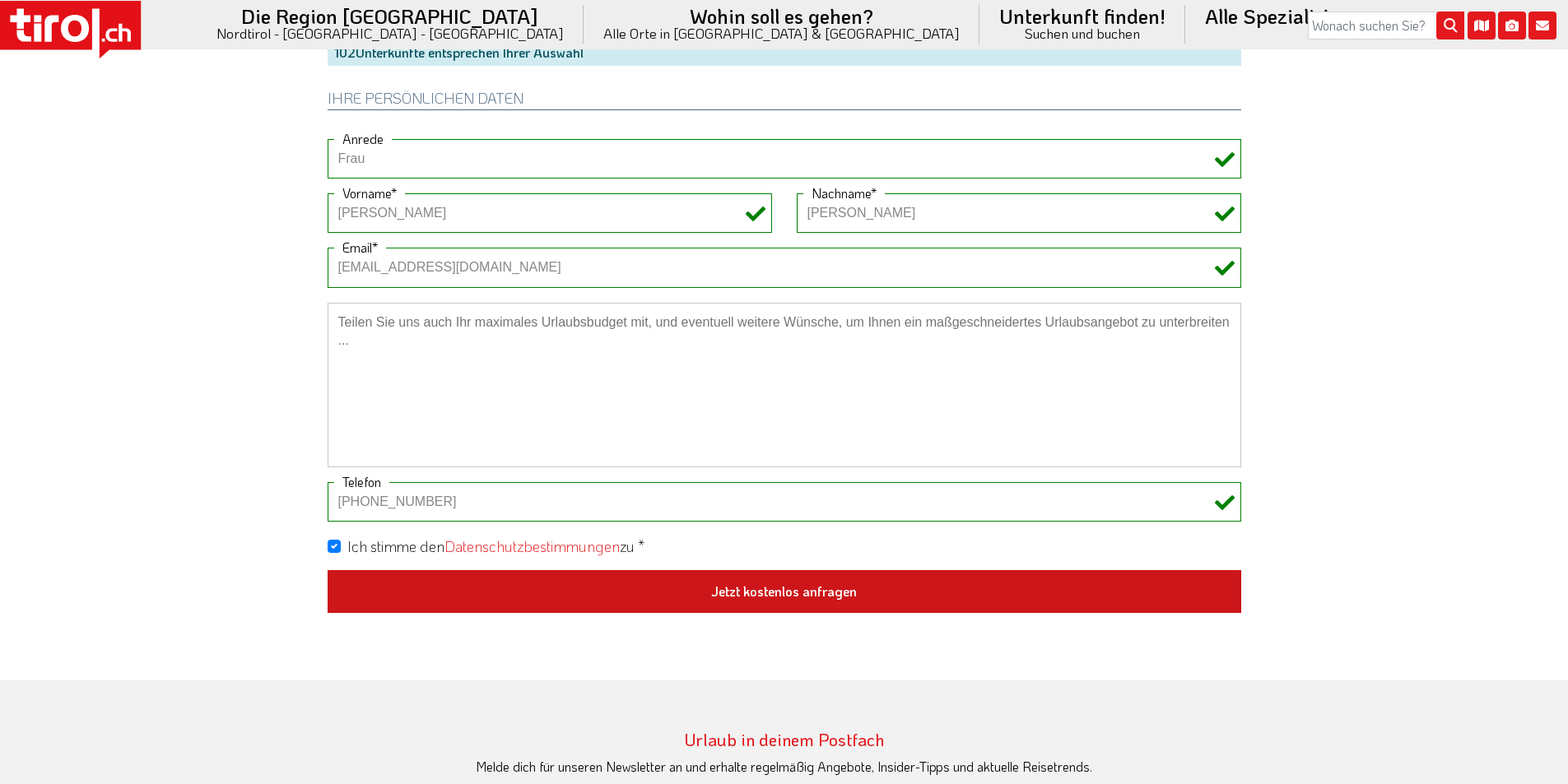
click at [751, 598] on button "Jetzt kostenlos anfragen" at bounding box center [784, 592] width 914 height 43
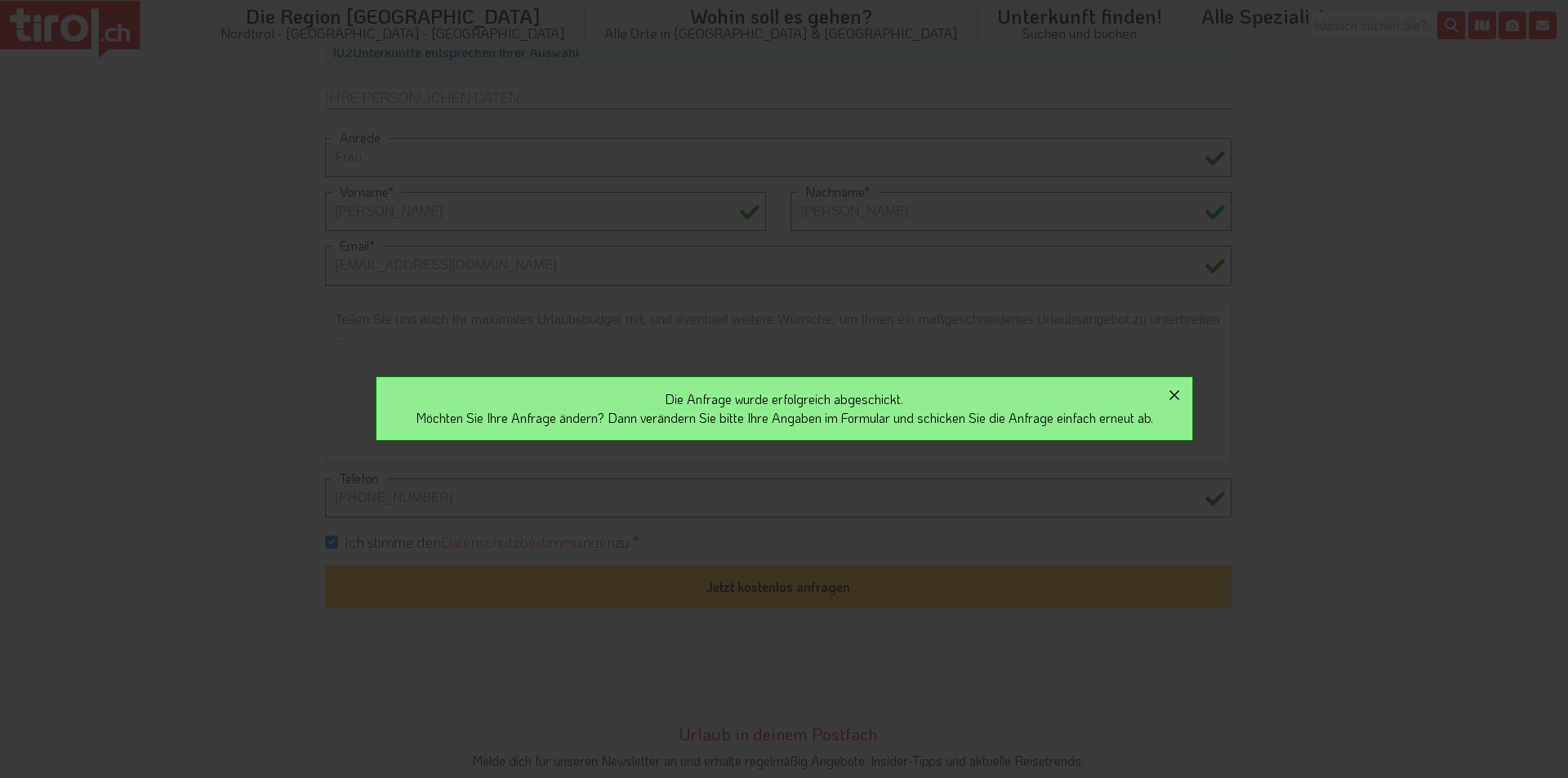
click at [1184, 398] on icon "button" at bounding box center [1174, 395] width 20 height 20
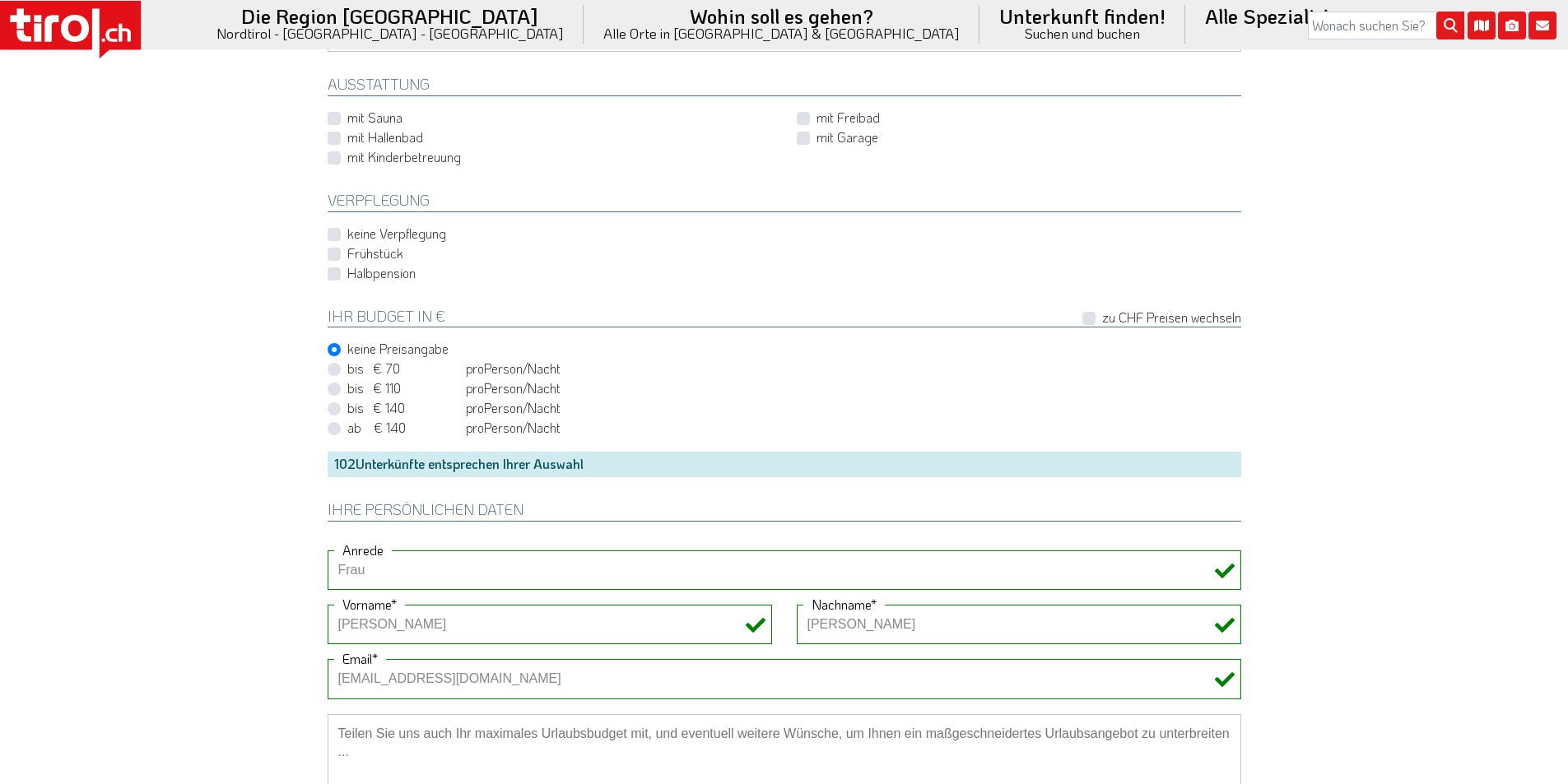
scroll to position [576, 0]
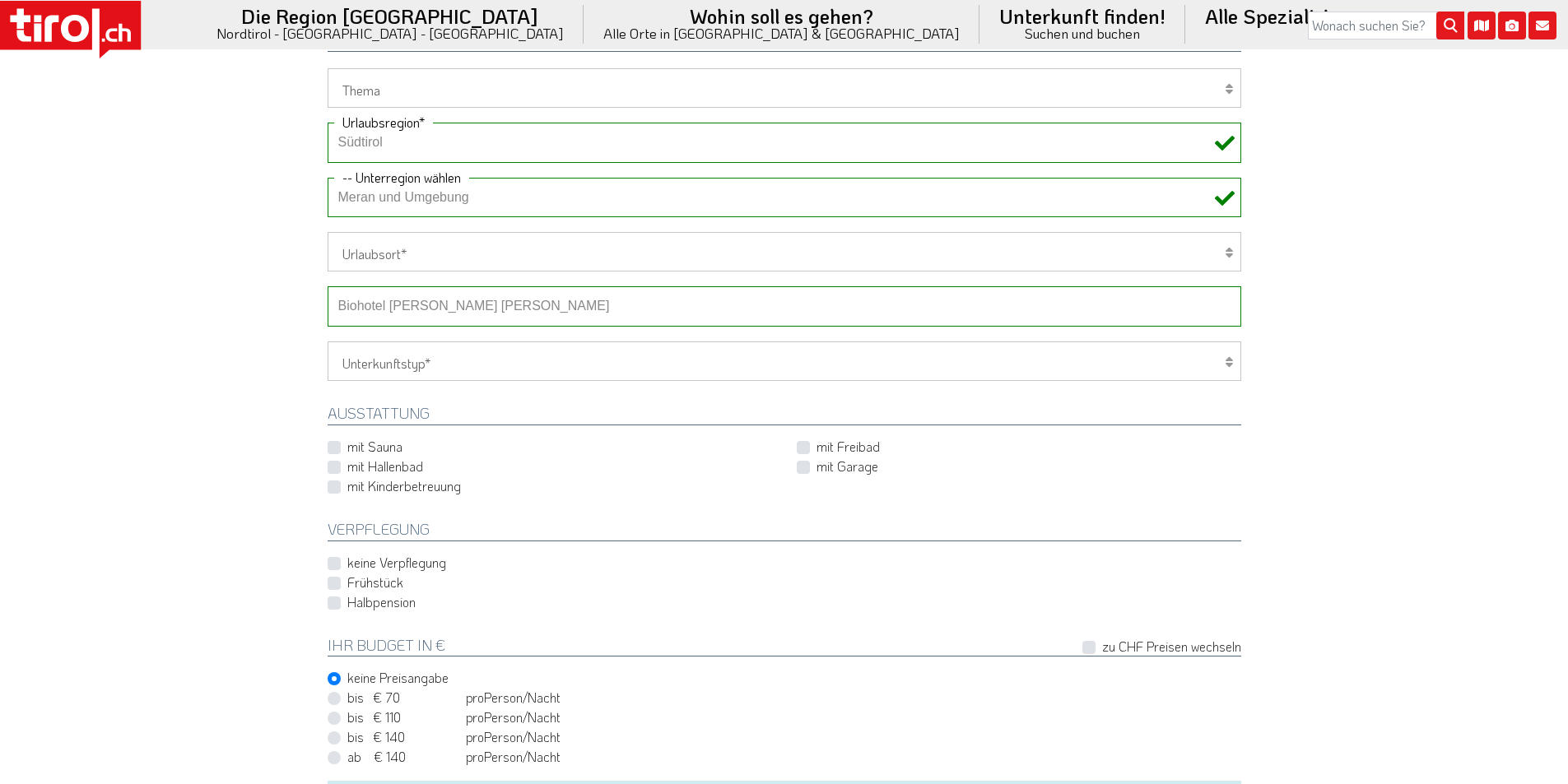
drag, startPoint x: 434, startPoint y: 302, endPoint x: 440, endPoint y: 321, distance: 19.9
click at [434, 302] on select "-- Betrieb wählen ABINEA Dolomiti Romantic SPA Hotel Aktivhotel Waldhof - Oetz …" at bounding box center [784, 306] width 914 height 40
click at [328, 286] on select "-- Betrieb wählen ABINEA Dolomiti Romantic SPA Hotel Aktivhotel Waldhof - Oetz …" at bounding box center [784, 306] width 914 height 40
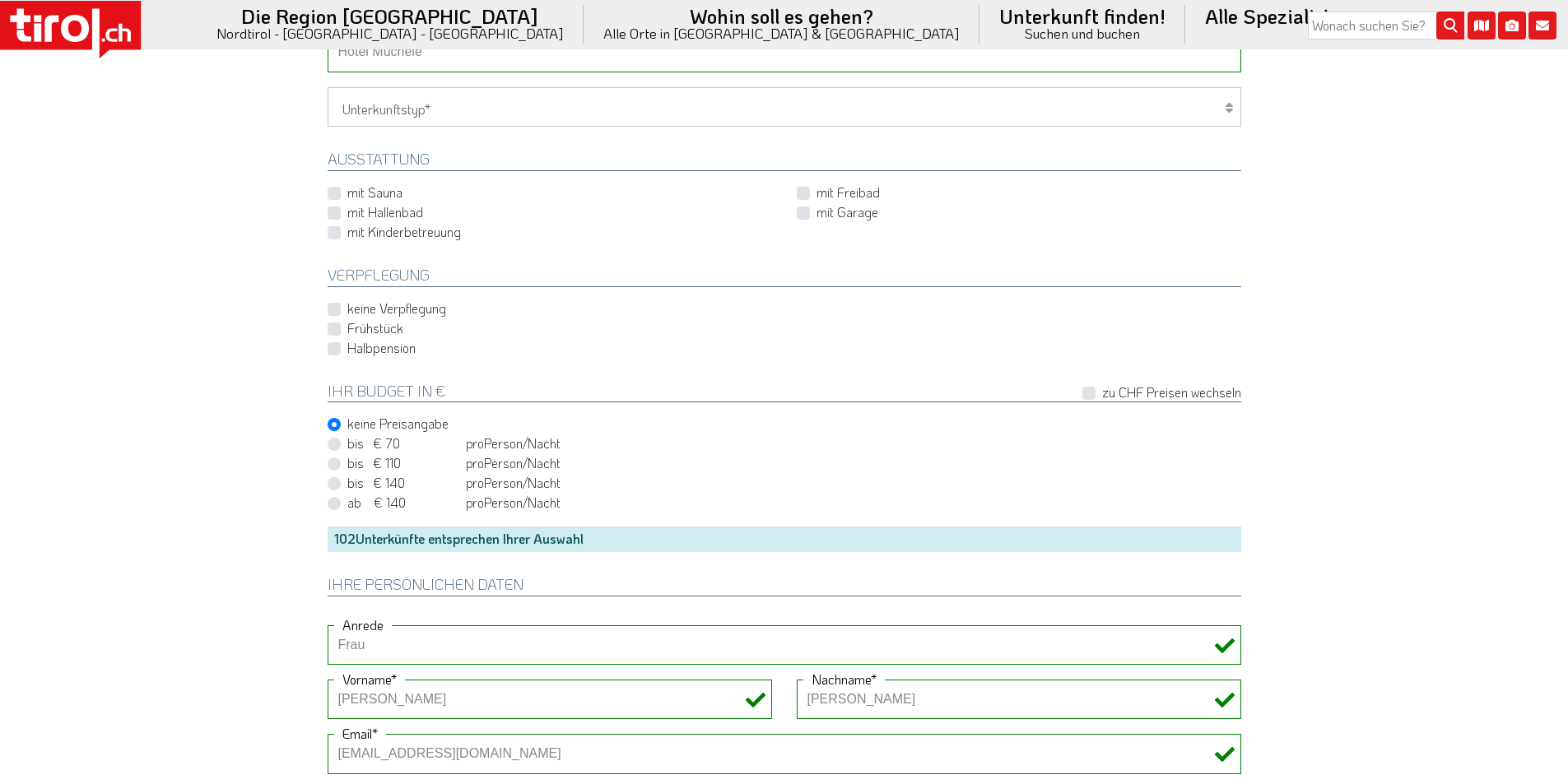
scroll to position [1316, 0]
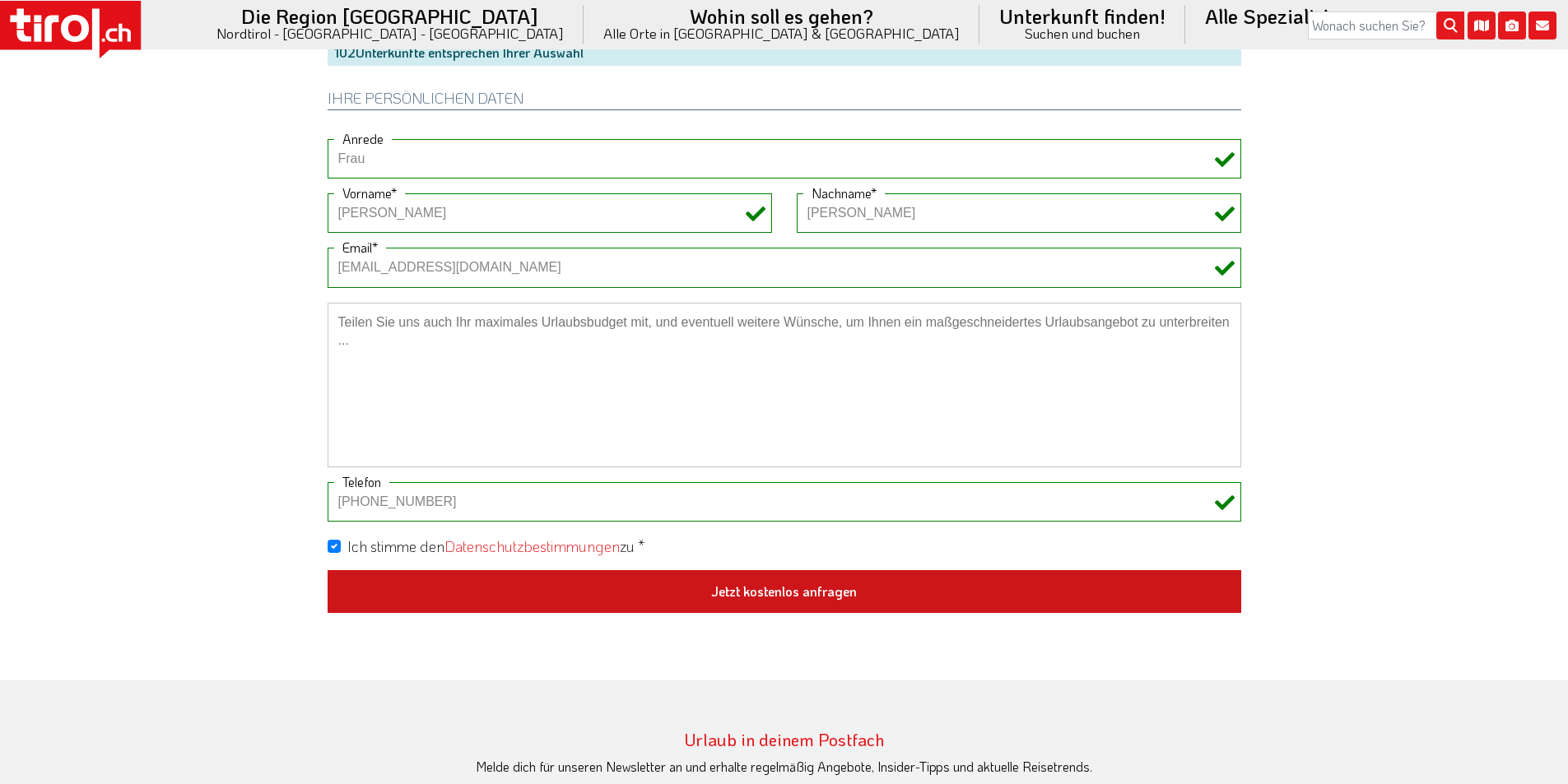
click at [823, 589] on button "Jetzt kostenlos anfragen" at bounding box center [784, 592] width 914 height 43
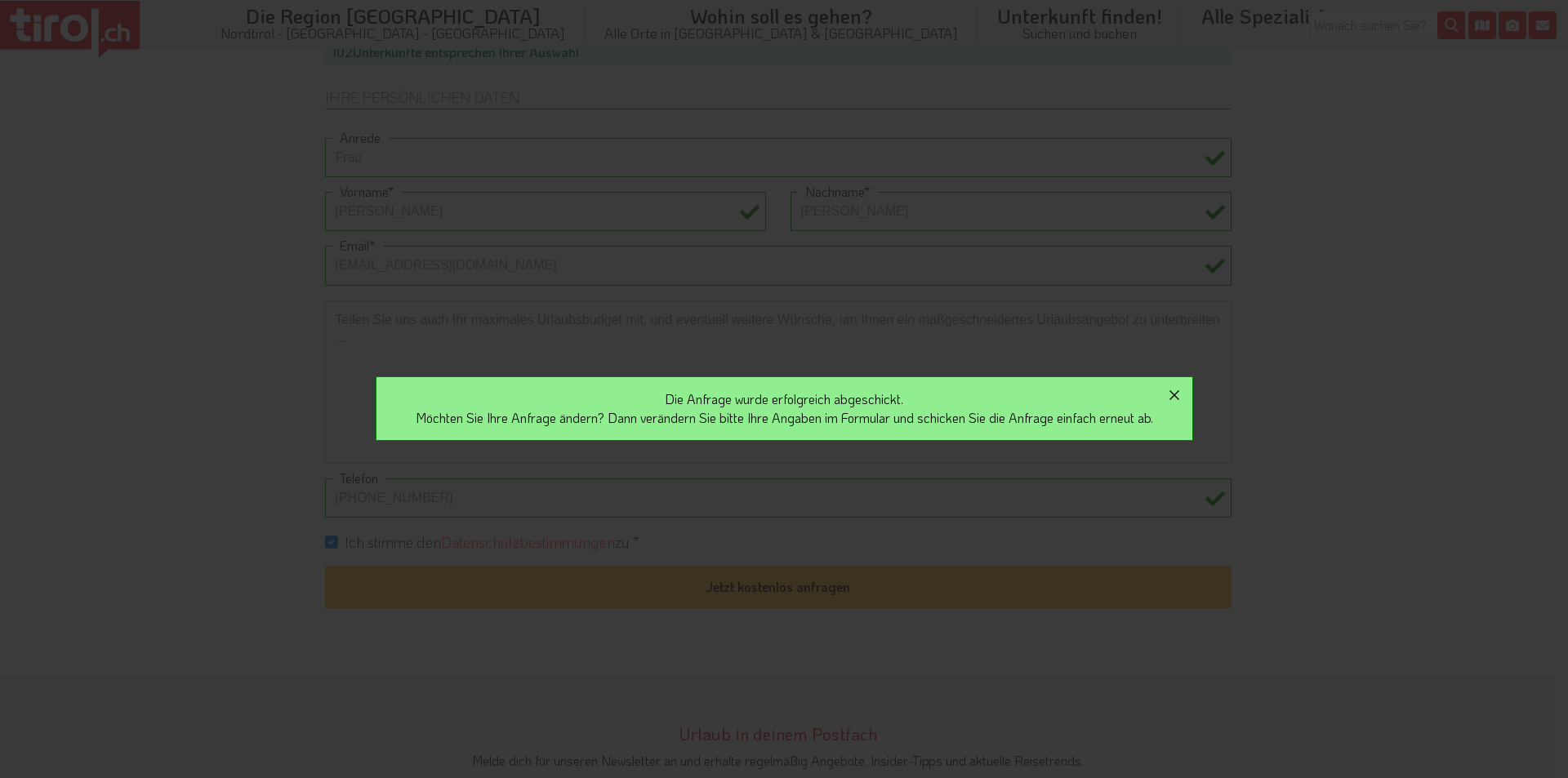
click at [1182, 392] on icon "button" at bounding box center [1174, 395] width 20 height 20
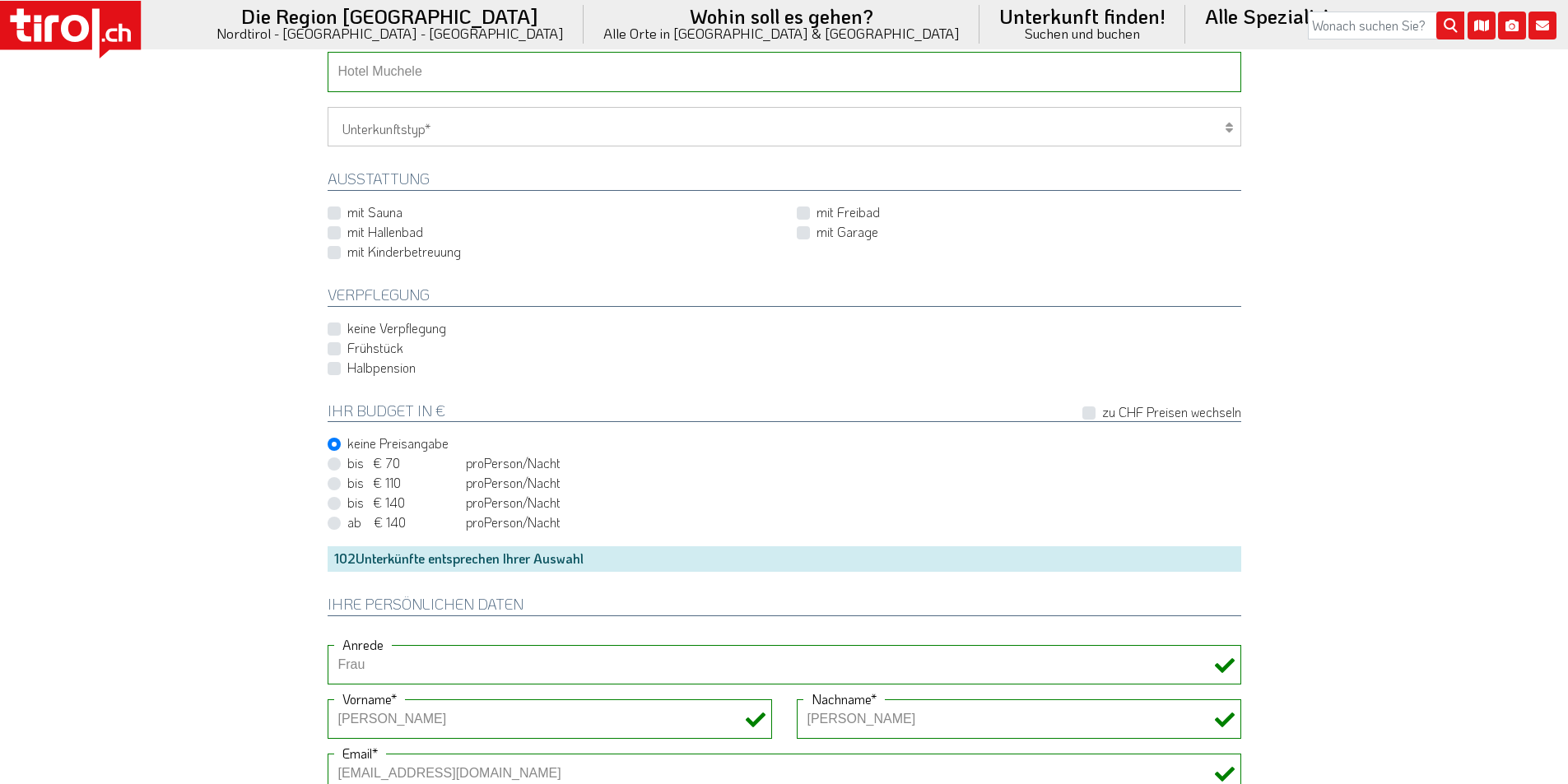
scroll to position [741, 0]
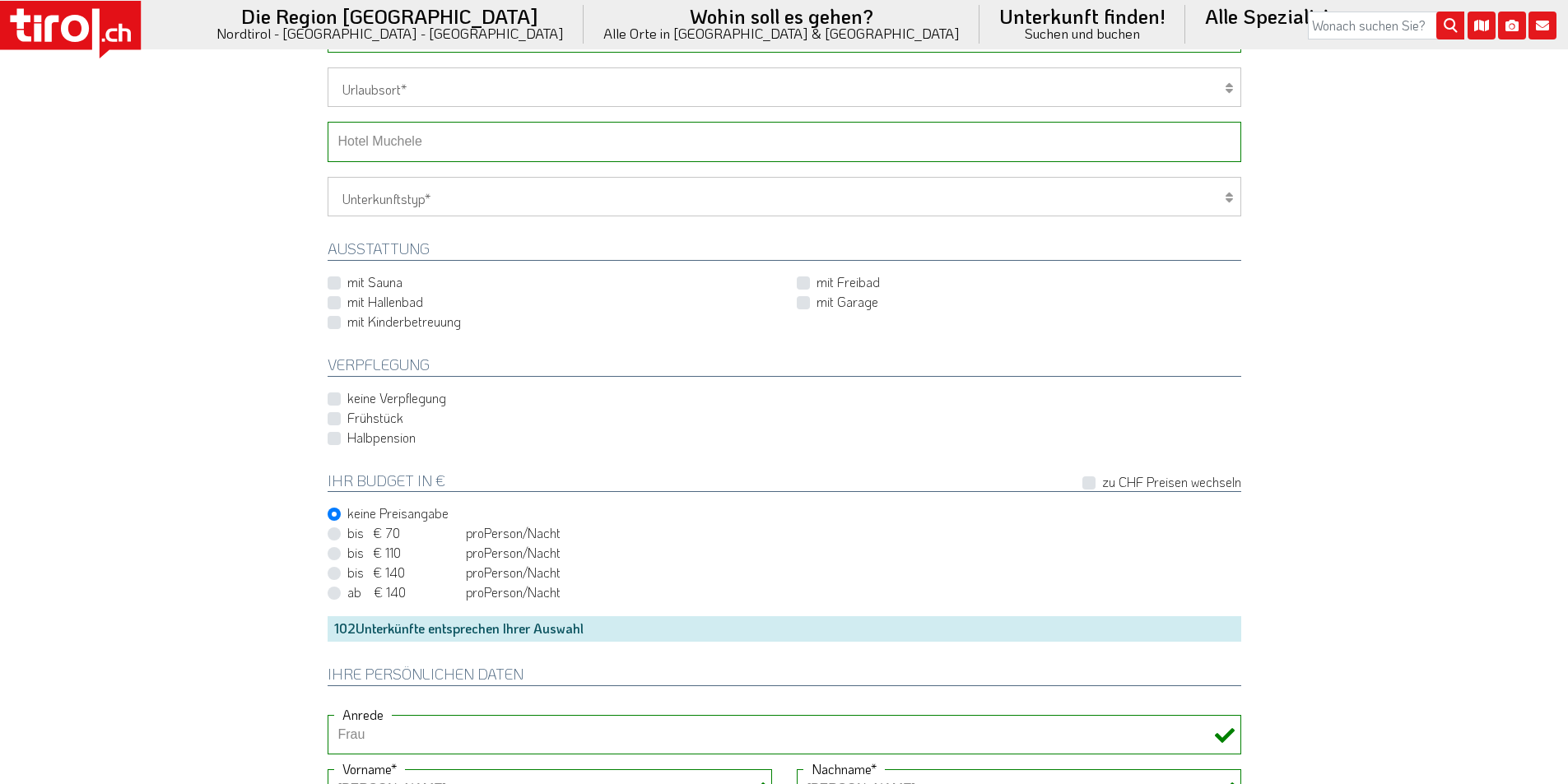
click at [462, 140] on select "-- Betrieb wählen ABINEA Dolomiti Romantic SPA Hotel Aktivhotel Waldhof - Oetz …" at bounding box center [784, 142] width 914 height 40
select select "12818"
click at [328, 122] on select "-- Betrieb wählen ABINEA Dolomiti Romantic SPA Hotel Aktivhotel Waldhof - Oetz …" at bounding box center [784, 142] width 914 height 40
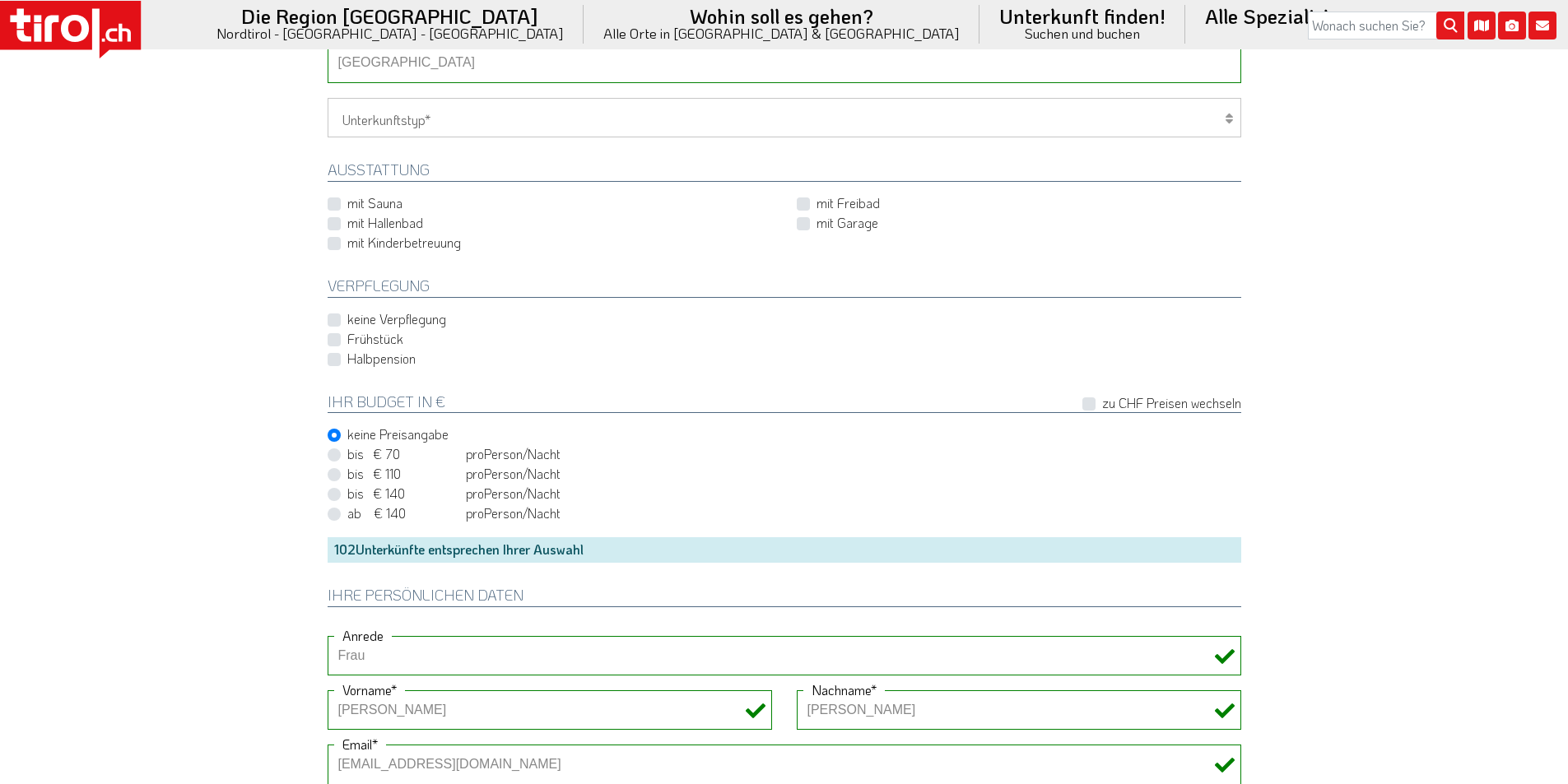
scroll to position [1399, 0]
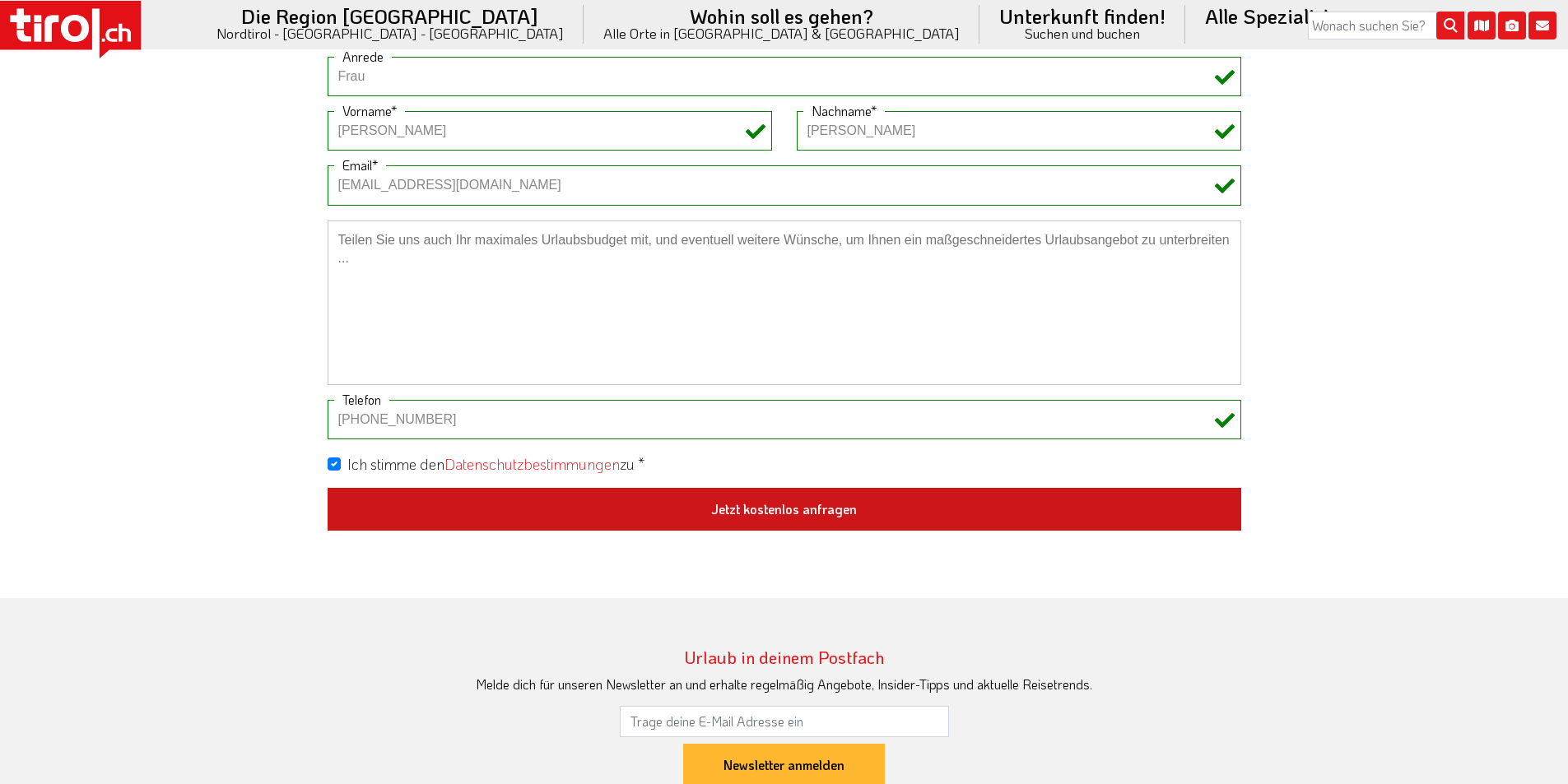
click at [812, 513] on button "Jetzt kostenlos anfragen" at bounding box center [784, 510] width 914 height 43
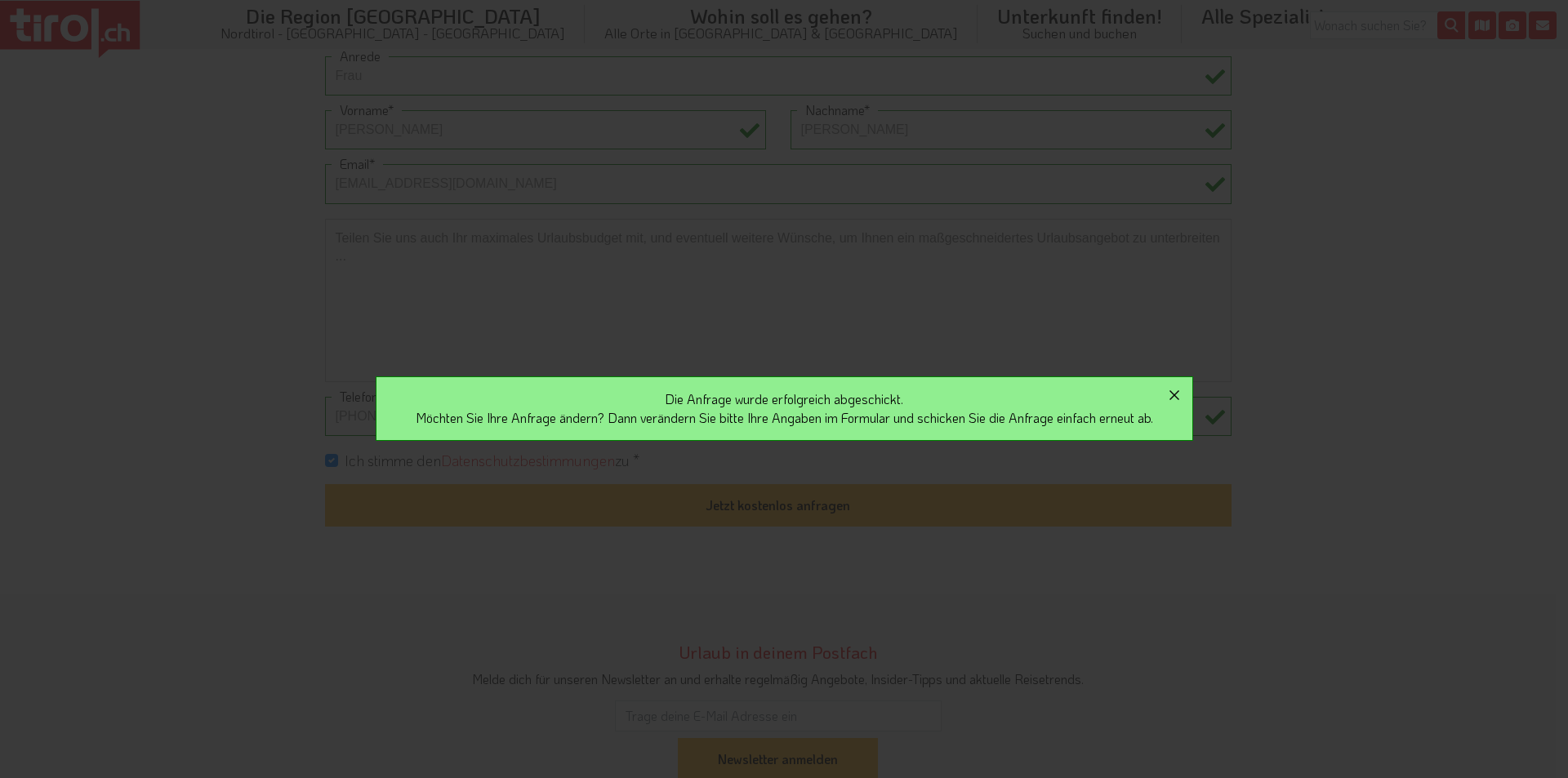
click at [1179, 395] on icon "button" at bounding box center [1174, 395] width 20 height 20
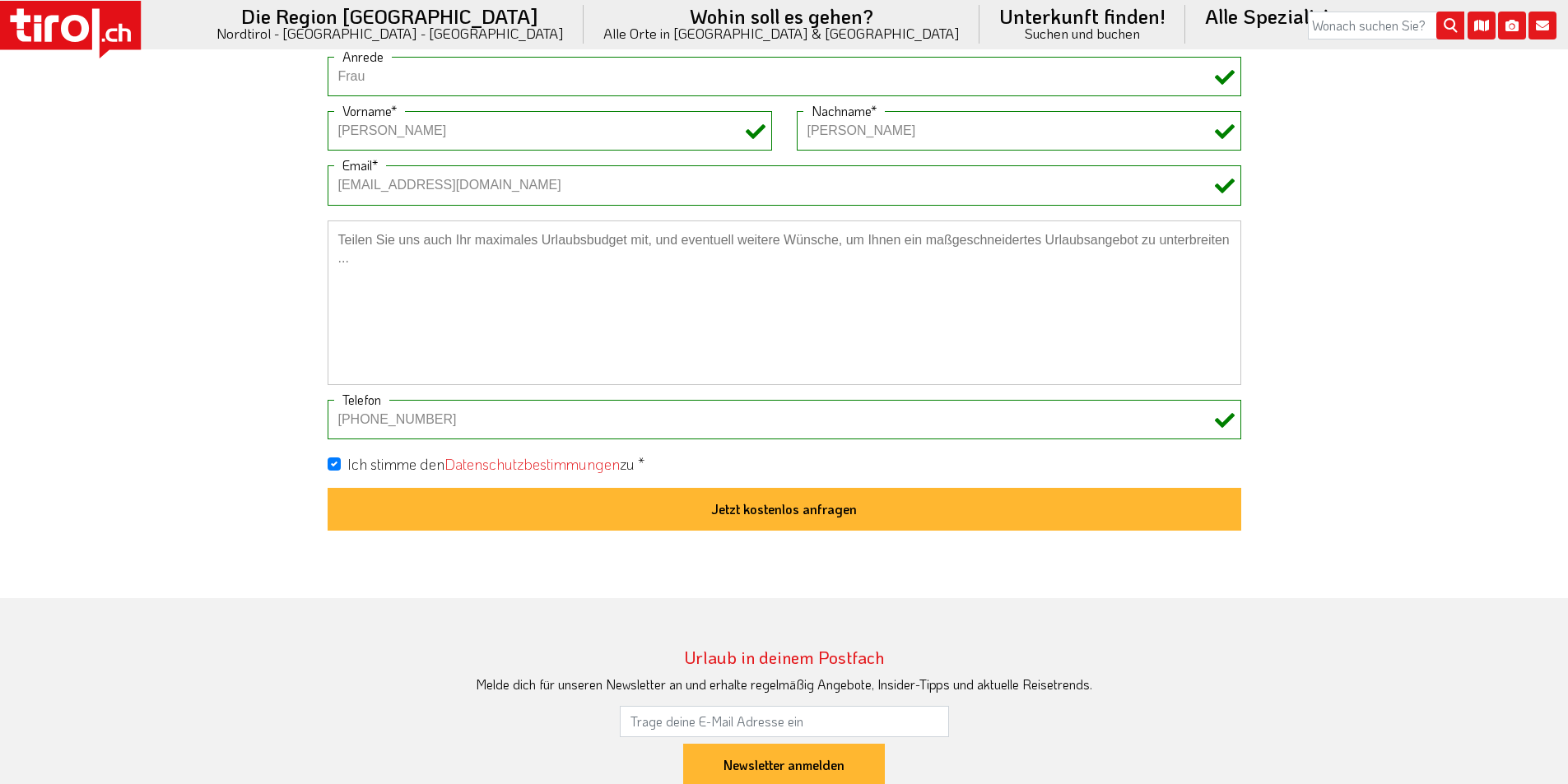
click at [101, 22] on icon at bounding box center [70, 29] width 141 height 58
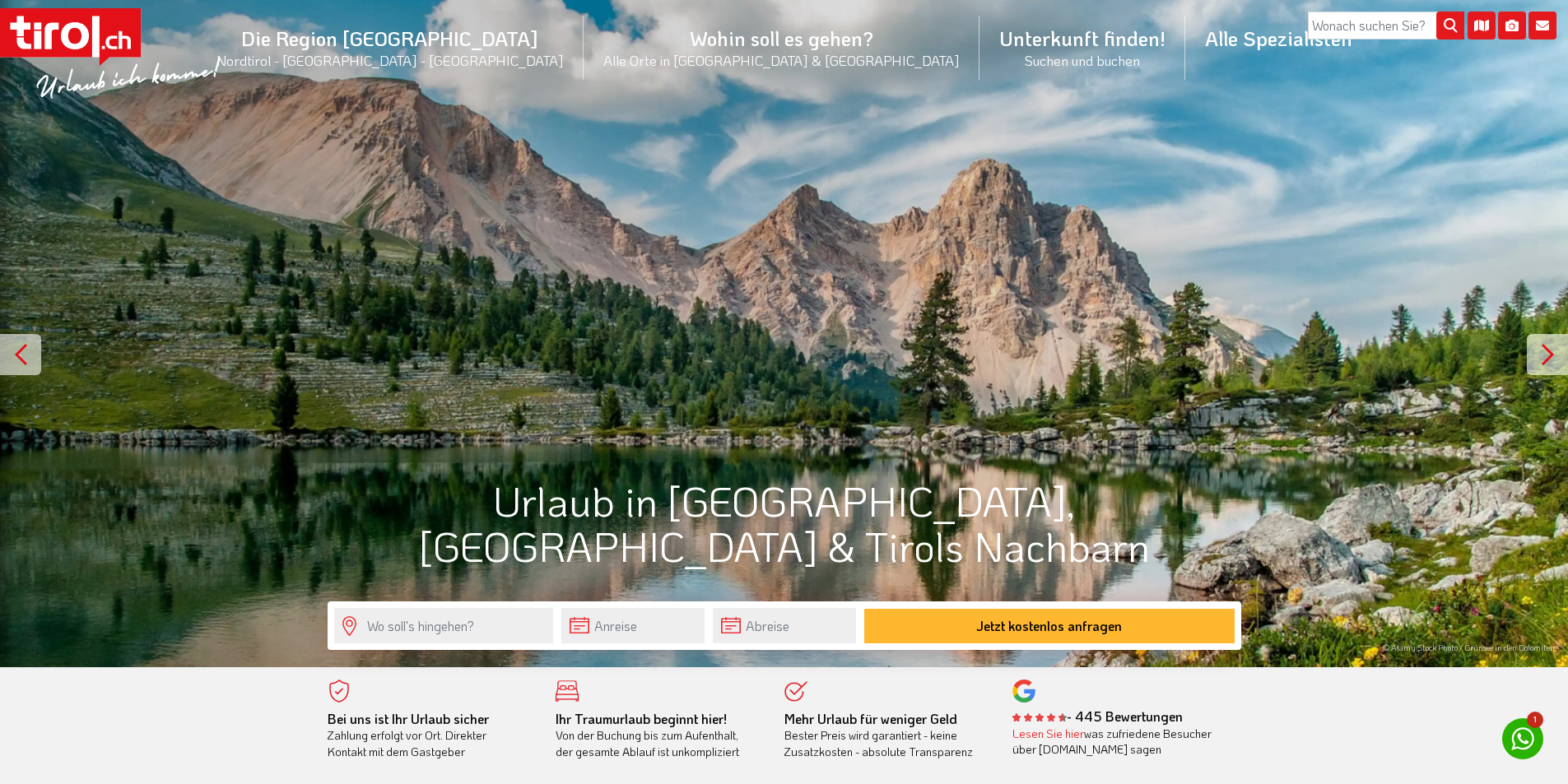
click at [65, 48] on icon at bounding box center [70, 37] width 141 height 58
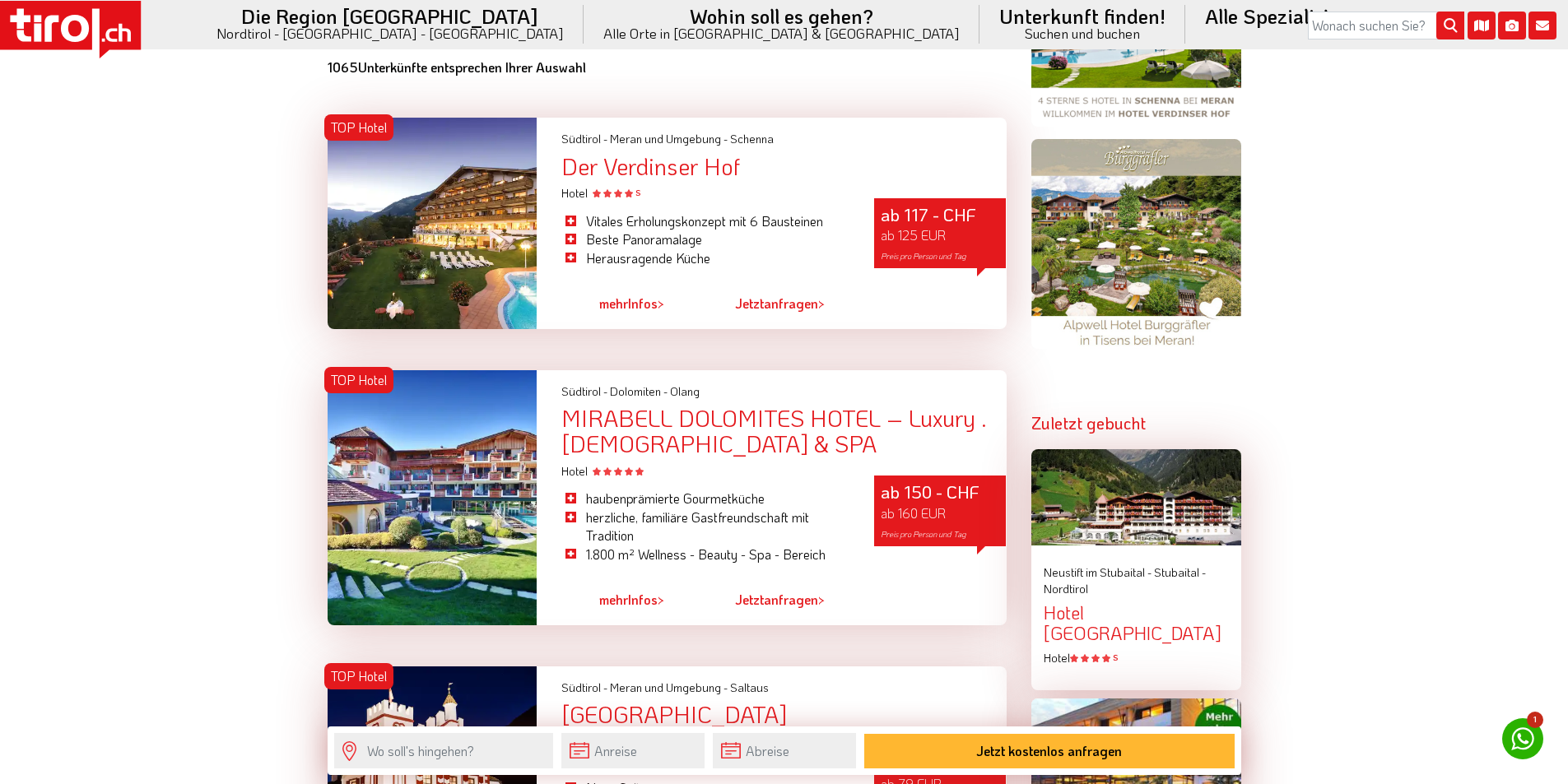
scroll to position [1564, 0]
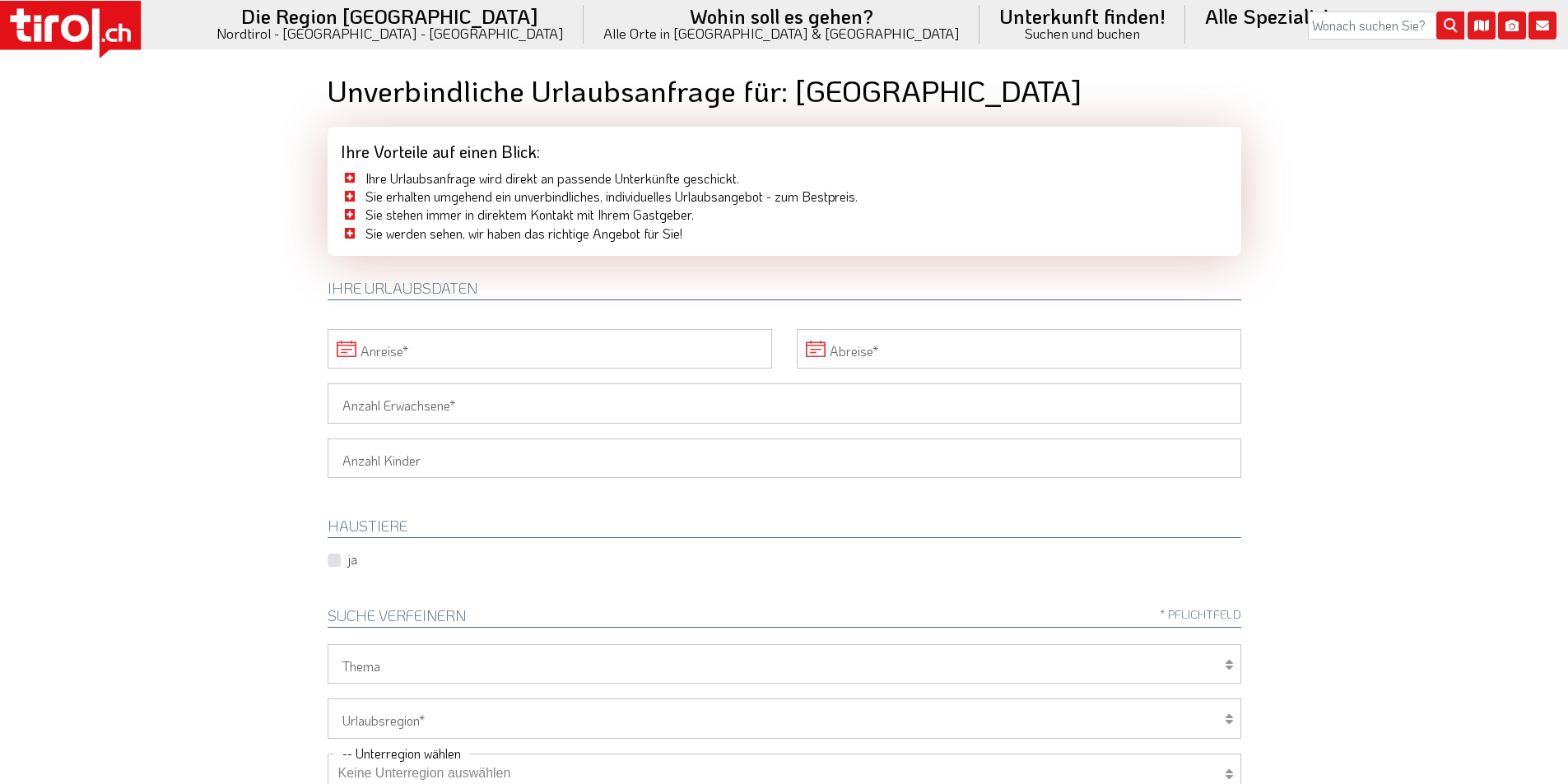
click at [9, 22] on icon at bounding box center [70, 29] width 141 height 58
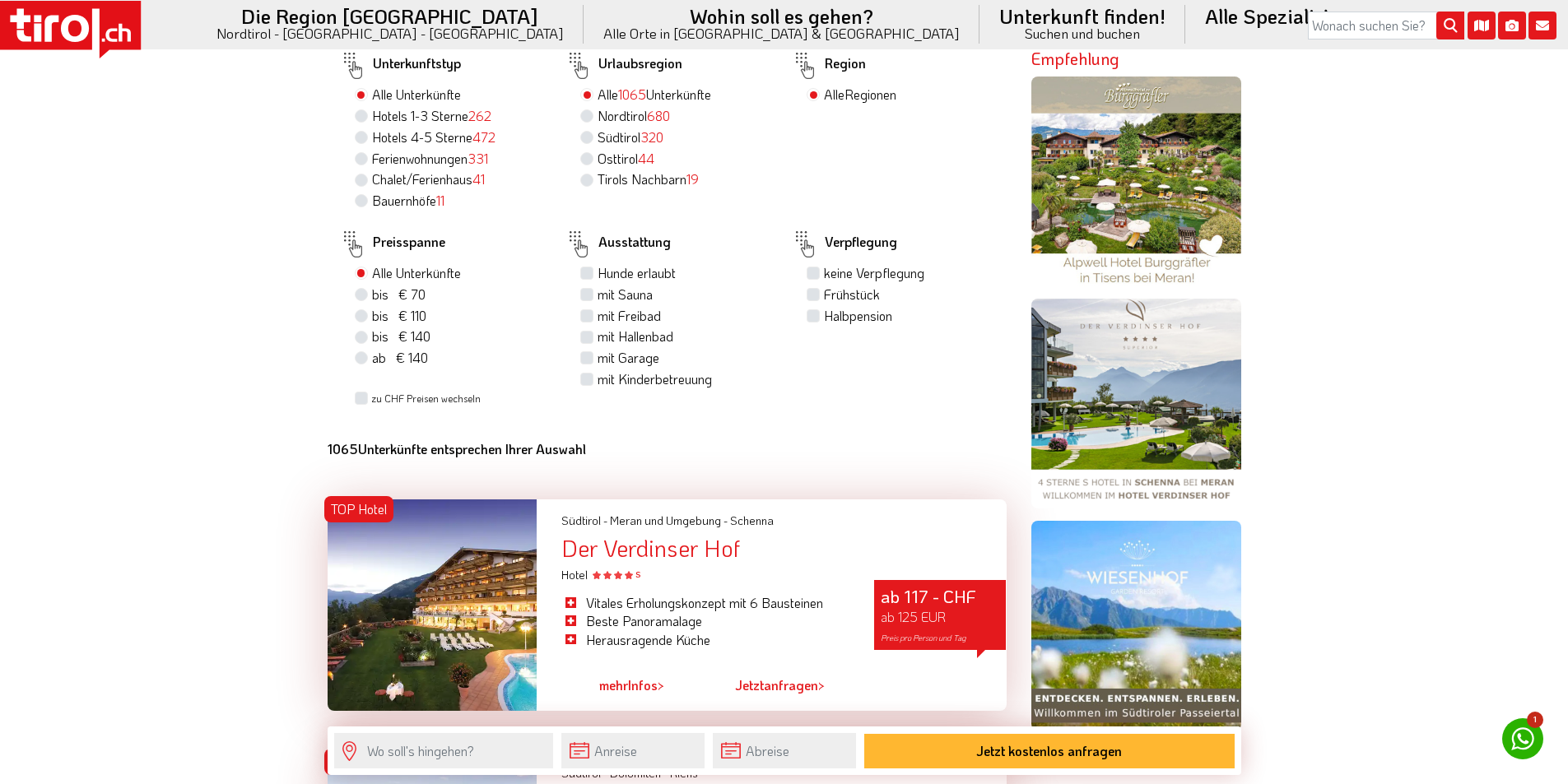
scroll to position [1070, 0]
